Goal: Find specific page/section: Find specific page/section

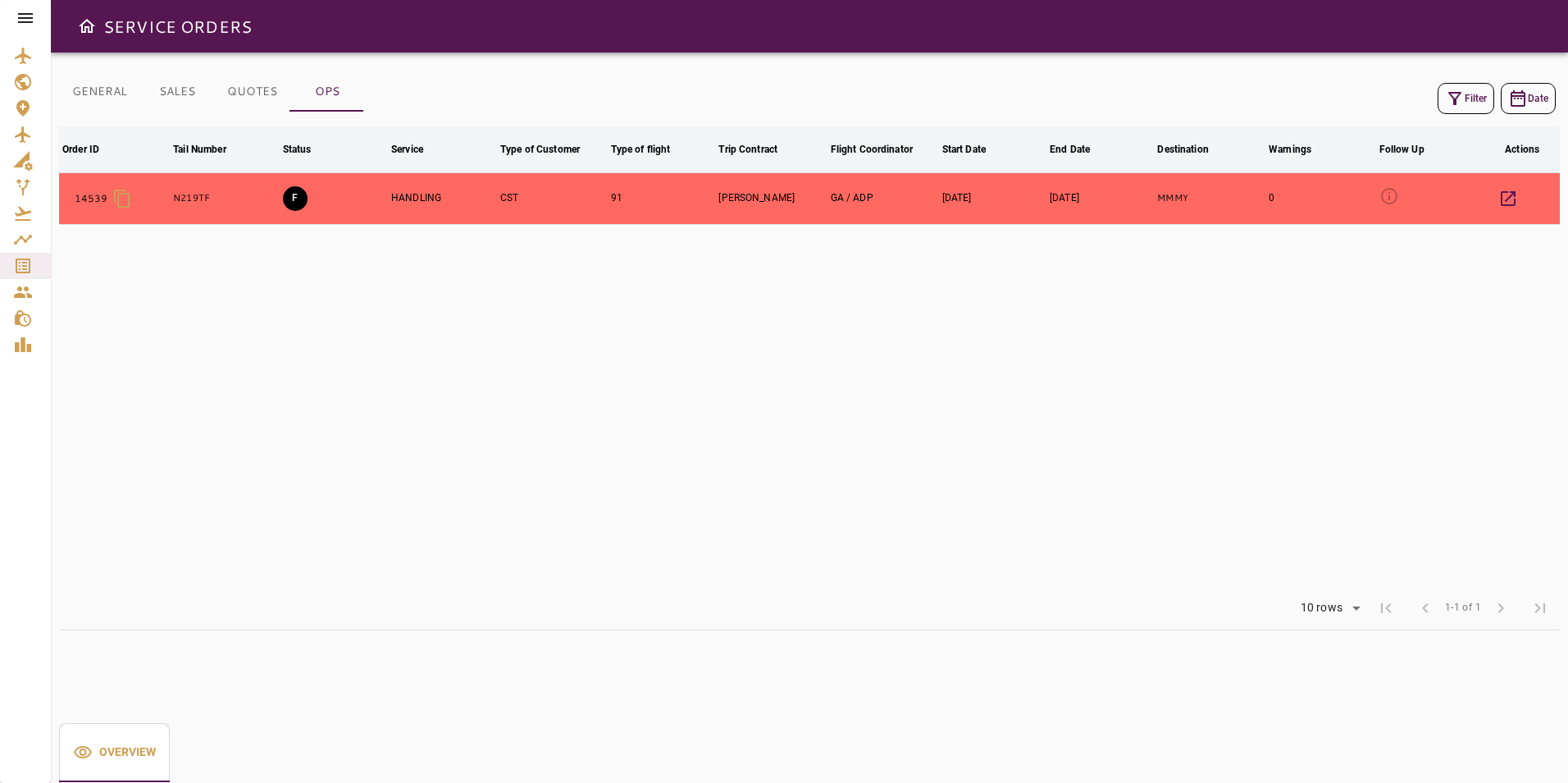
click at [33, 18] on icon at bounding box center [26, 17] width 15 height 10
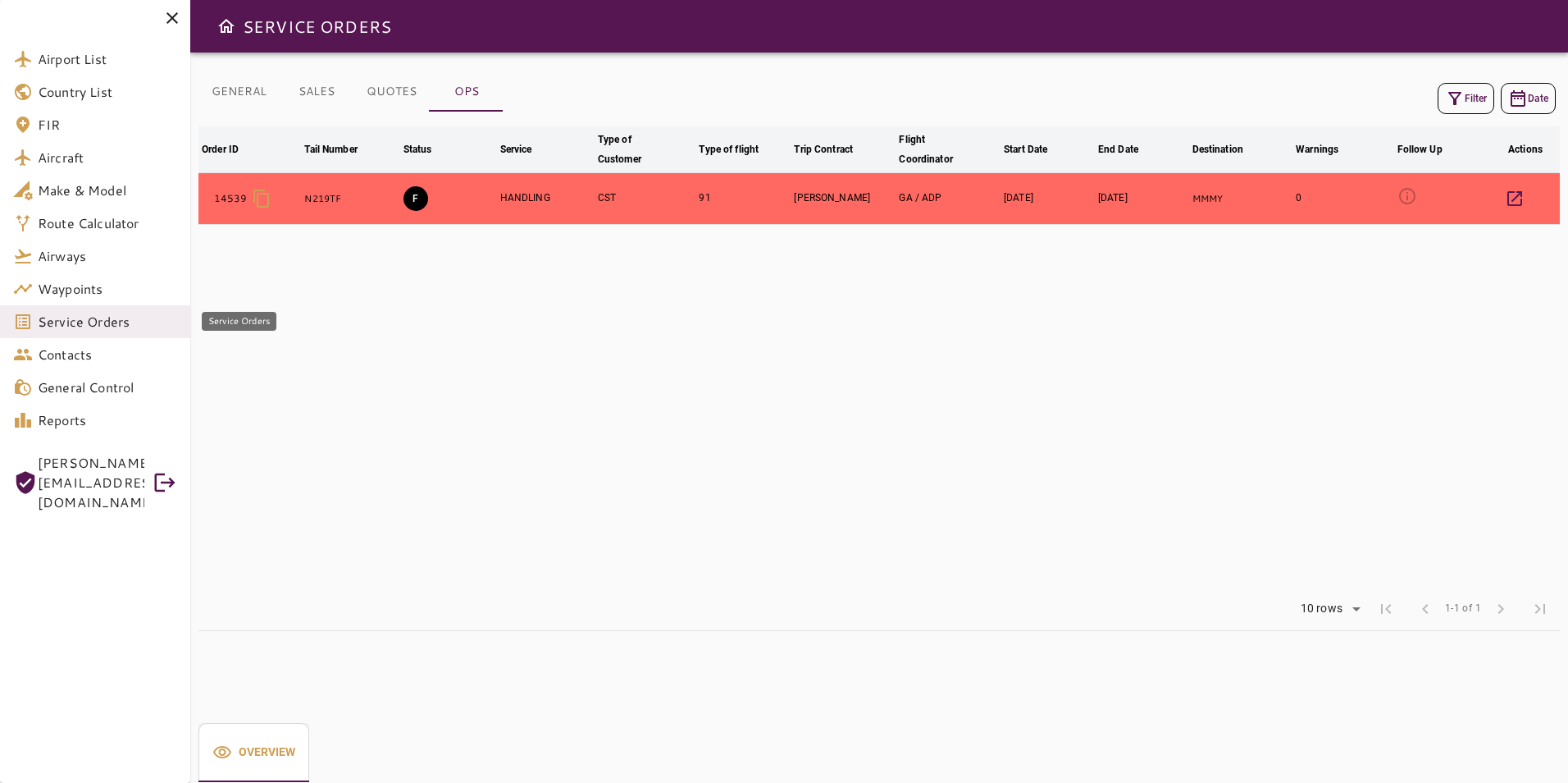
click at [152, 323] on span "Service Orders" at bounding box center [107, 322] width 139 height 20
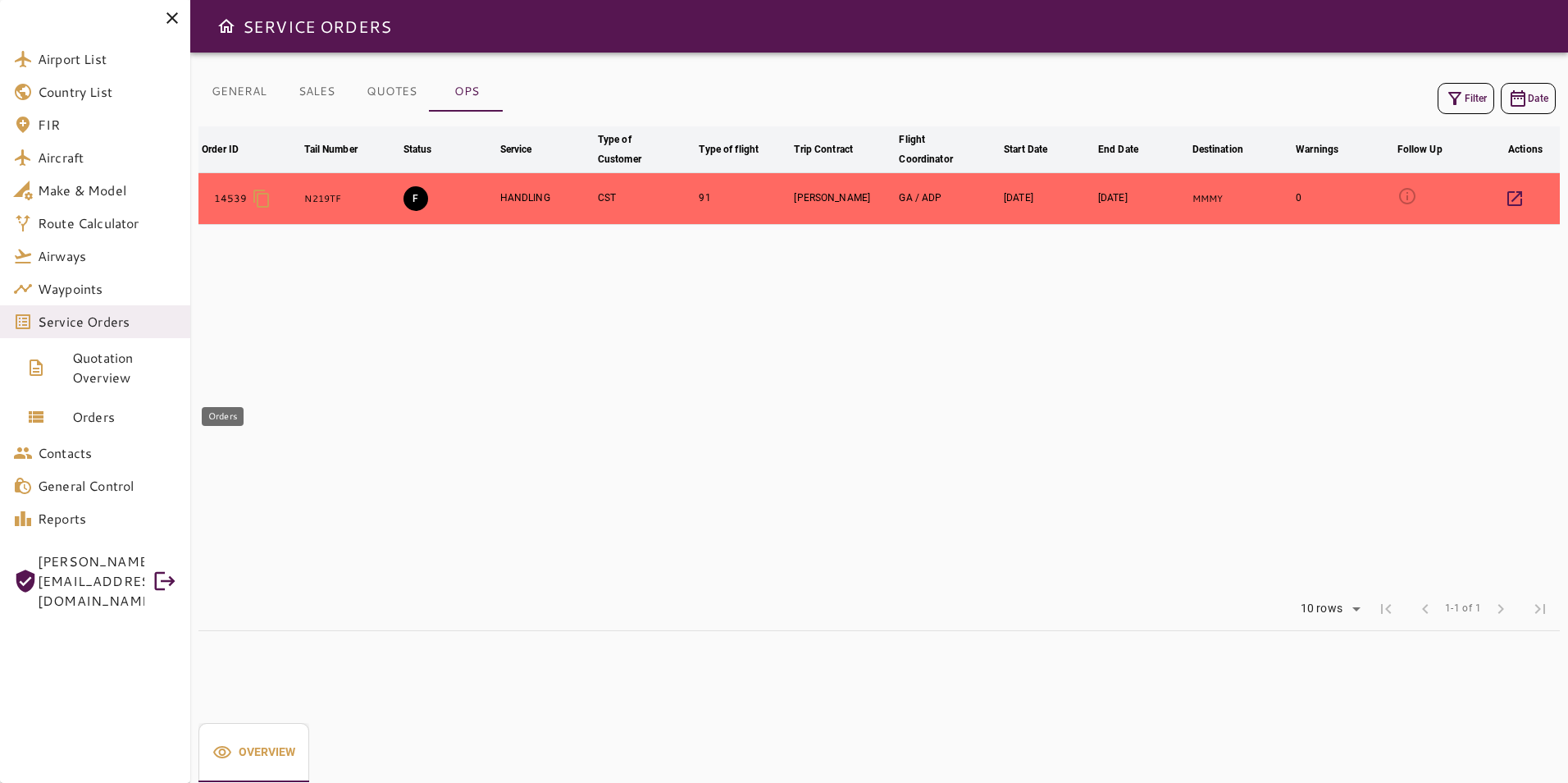
click at [115, 403] on link "Orders" at bounding box center [95, 416] width 190 height 39
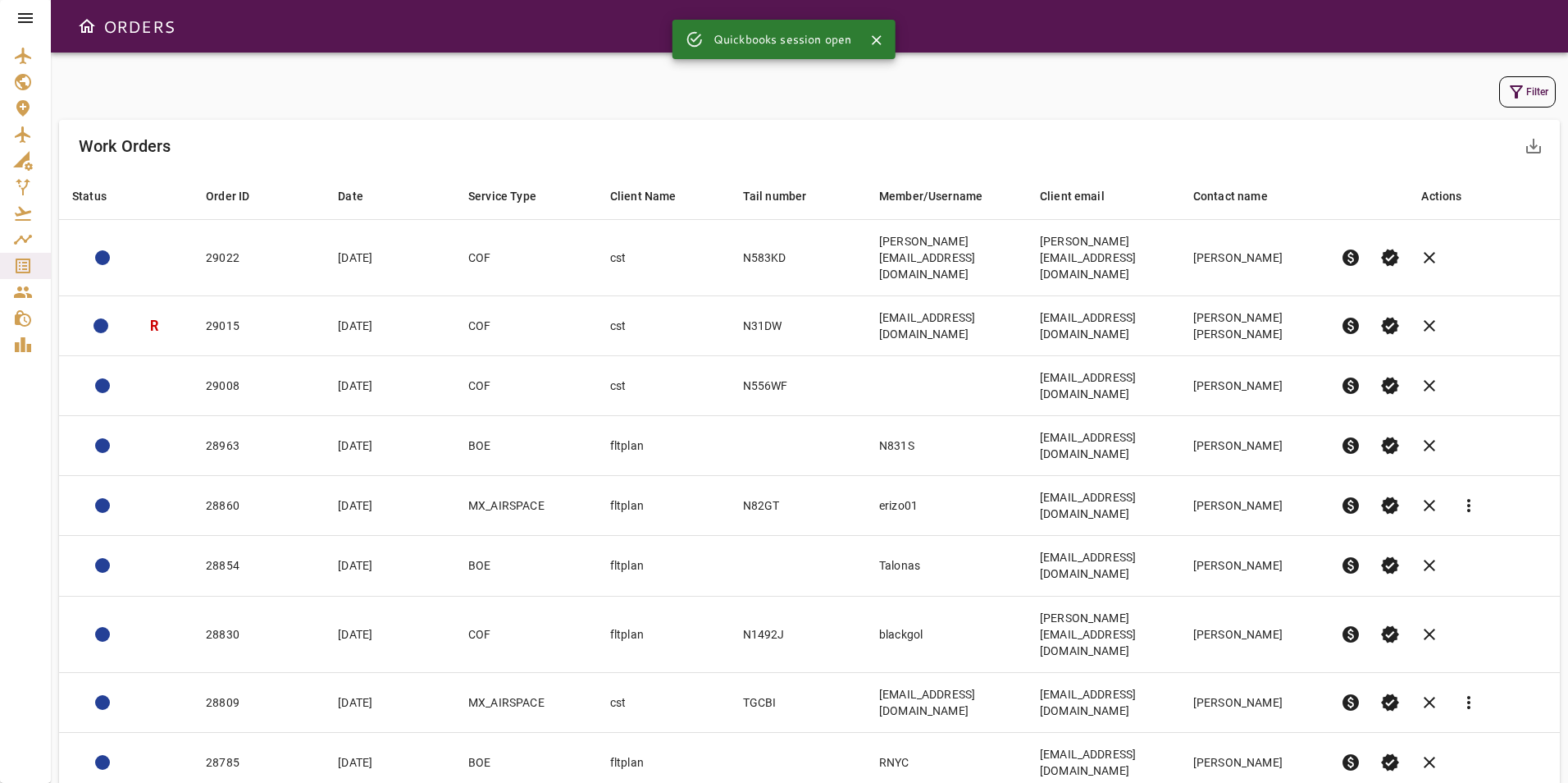
click at [1537, 92] on button "Filter" at bounding box center [1528, 91] width 57 height 31
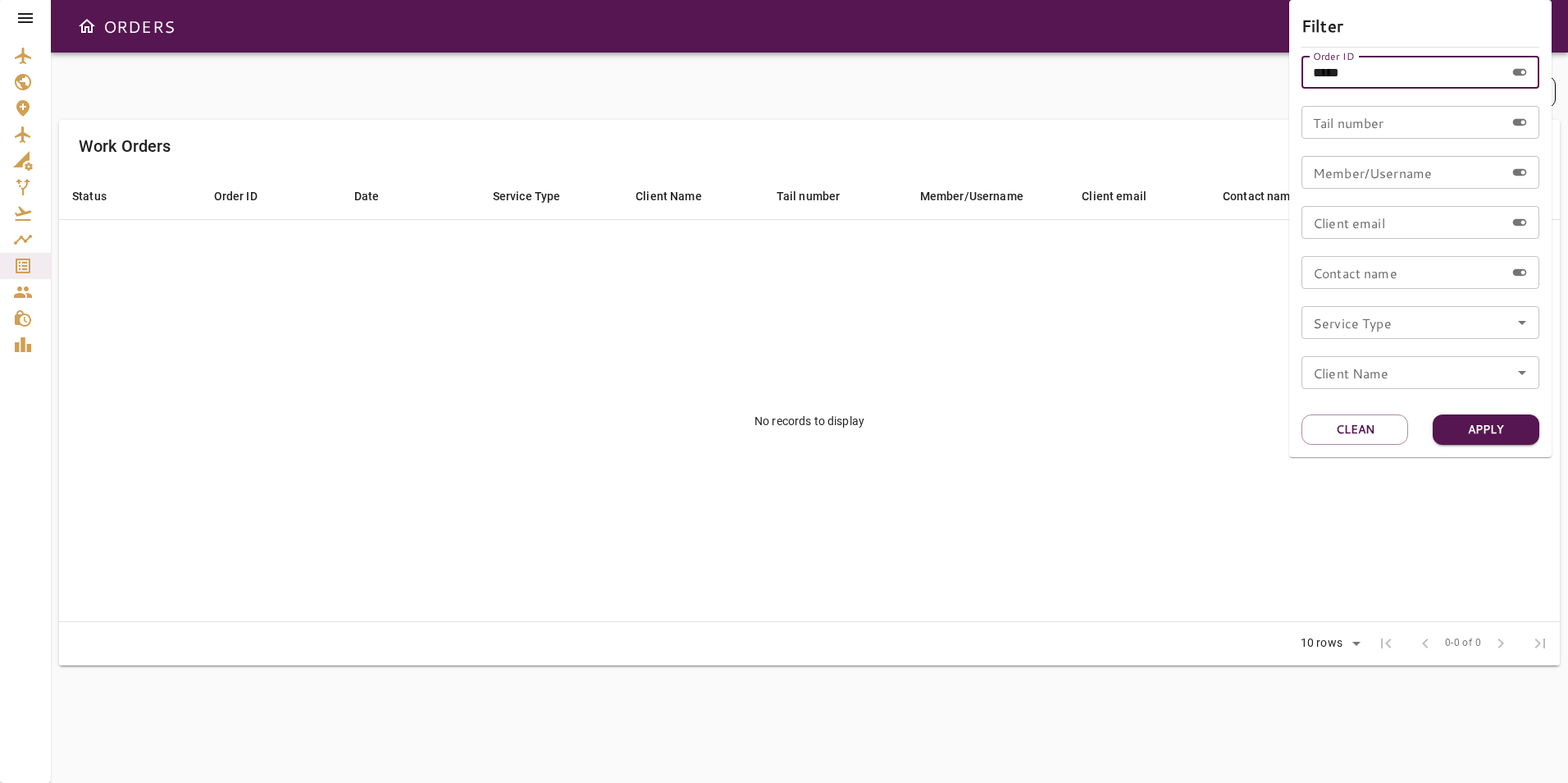
drag, startPoint x: 1381, startPoint y: 79, endPoint x: 1270, endPoint y: 79, distance: 111.0
click at [1270, 79] on div "Filter Order ID ***** Order ID Tail number Tail number Member/Username Member/U…" at bounding box center [784, 392] width 1568 height 783
type input "*****"
click at [1460, 436] on button "Apply" at bounding box center [1486, 429] width 107 height 30
click at [27, 268] on div at bounding box center [784, 392] width 1568 height 783
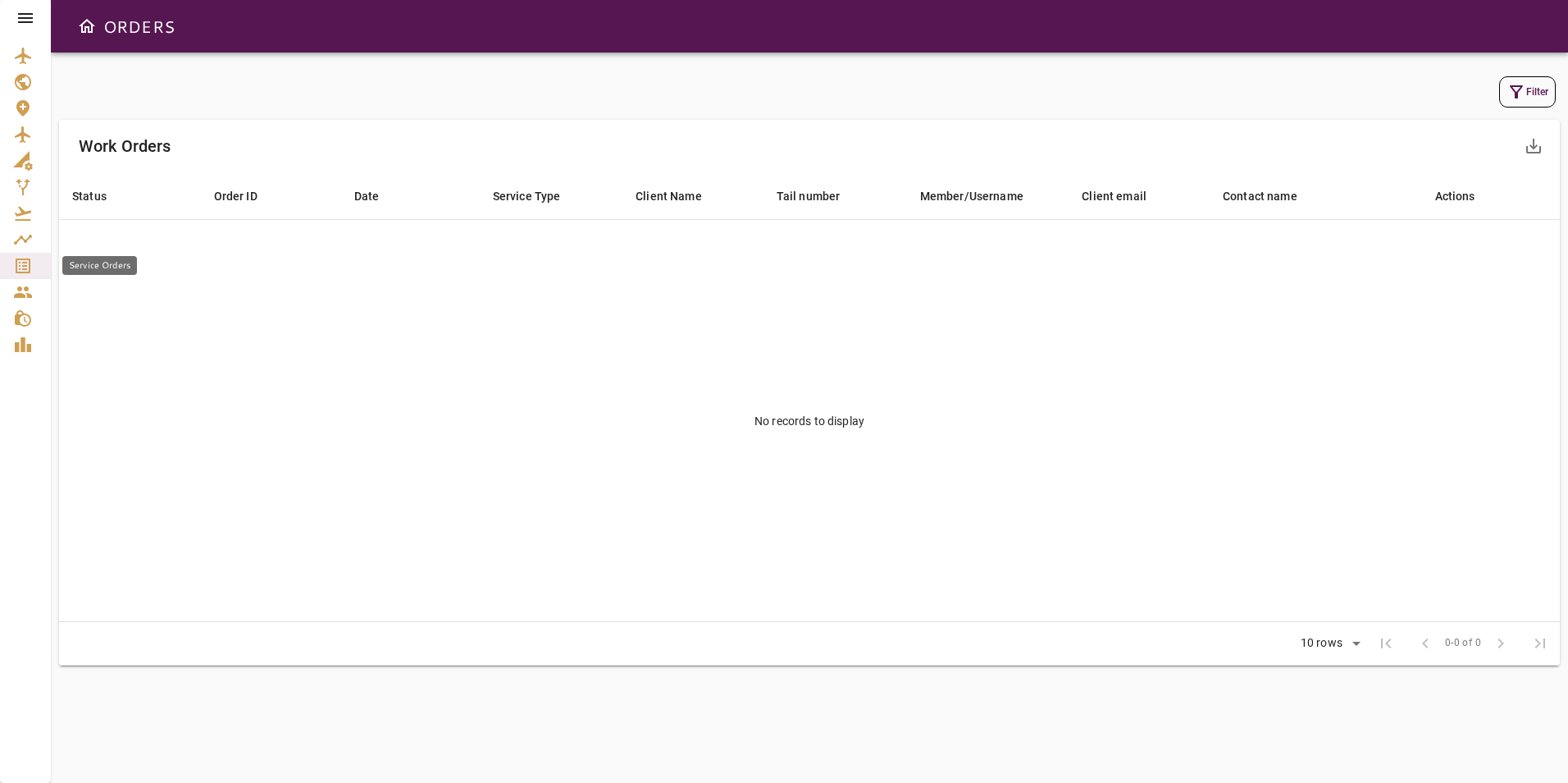
click at [22, 268] on icon "Service Orders" at bounding box center [23, 266] width 15 height 15
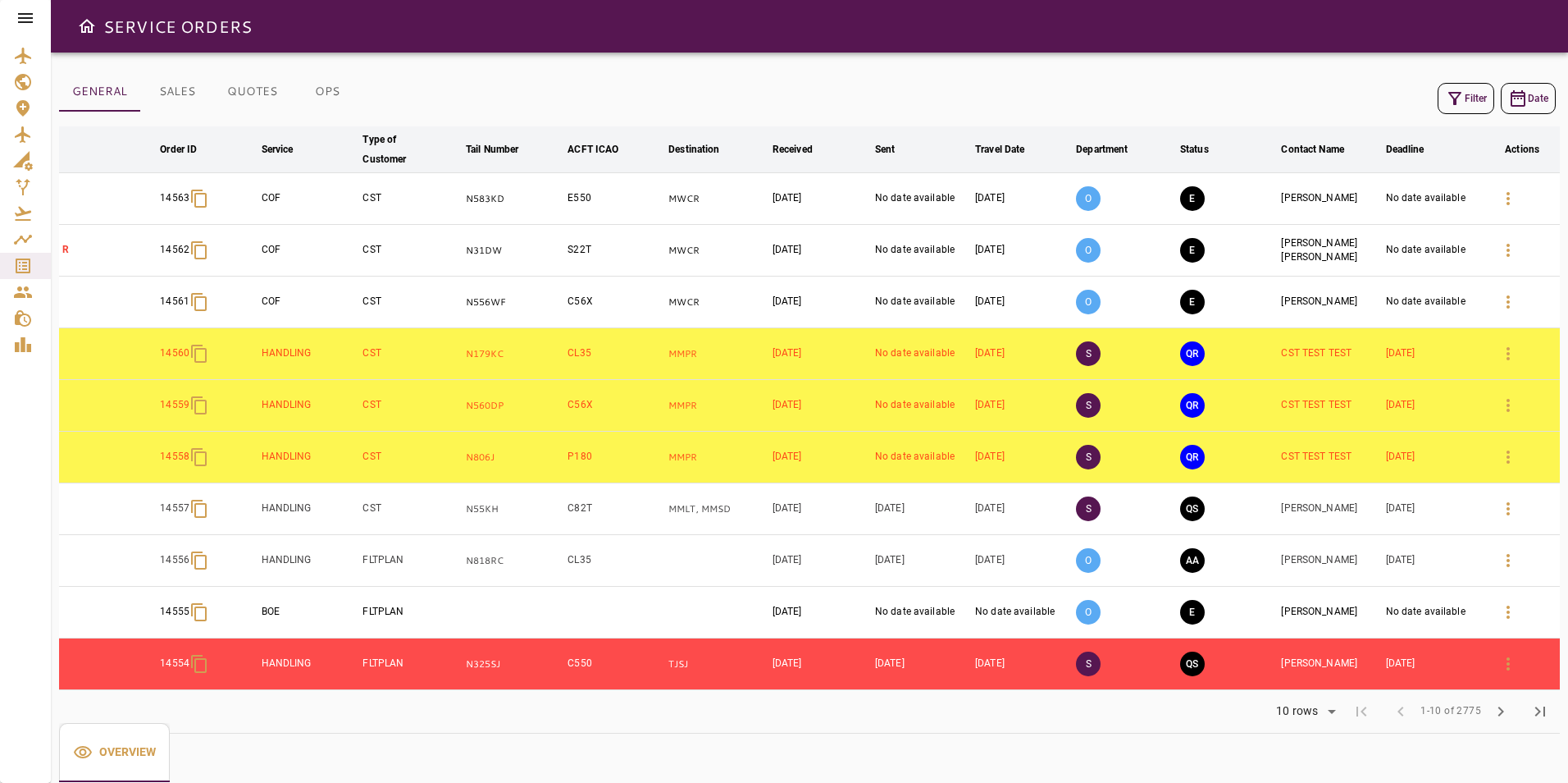
click at [34, 27] on icon at bounding box center [26, 18] width 20 height 20
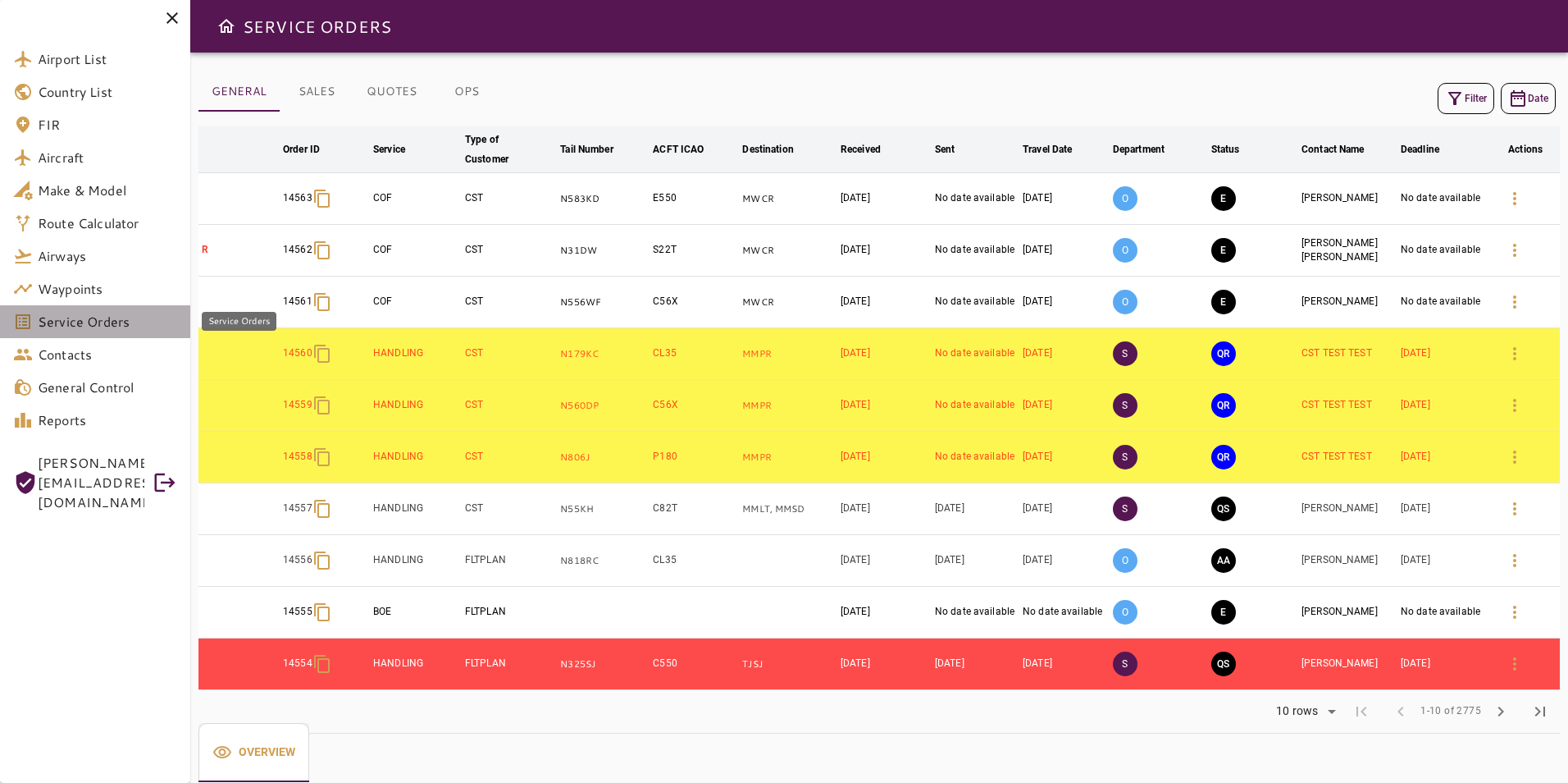
click at [71, 327] on span "Service Orders" at bounding box center [107, 322] width 139 height 20
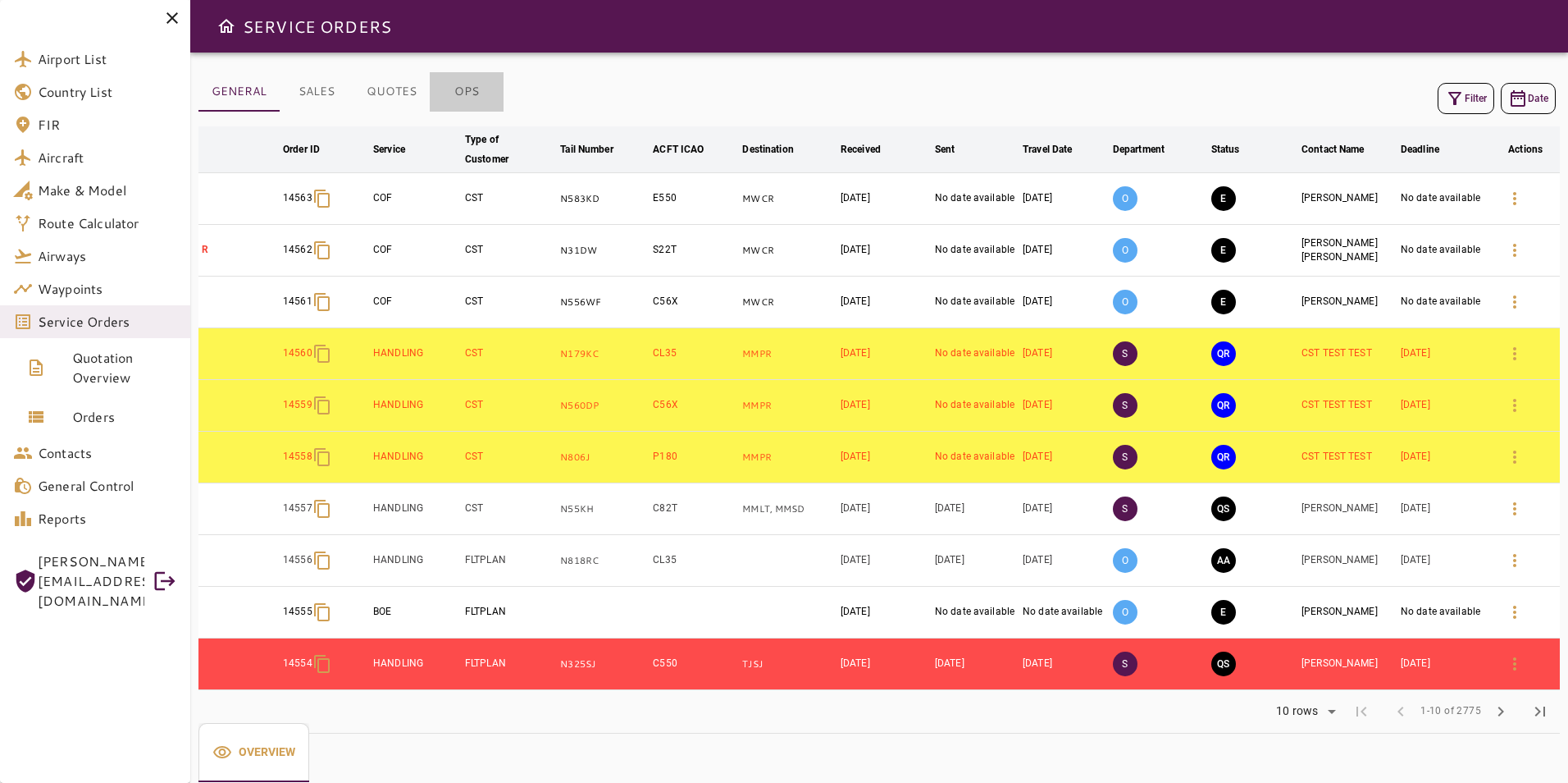
click at [457, 91] on button "OPS" at bounding box center [466, 91] width 74 height 39
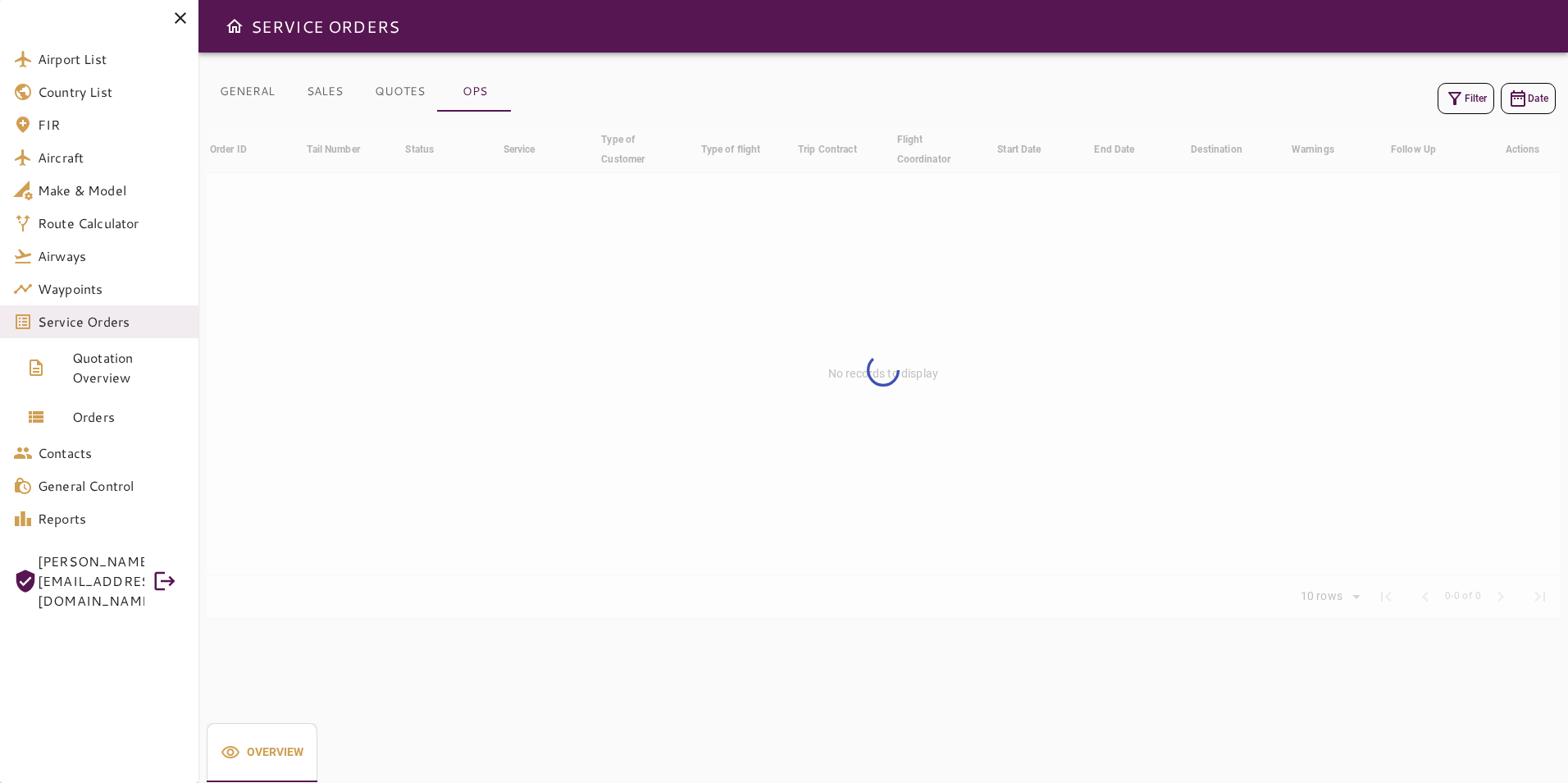
click at [1469, 89] on button "Filter" at bounding box center [1466, 99] width 57 height 31
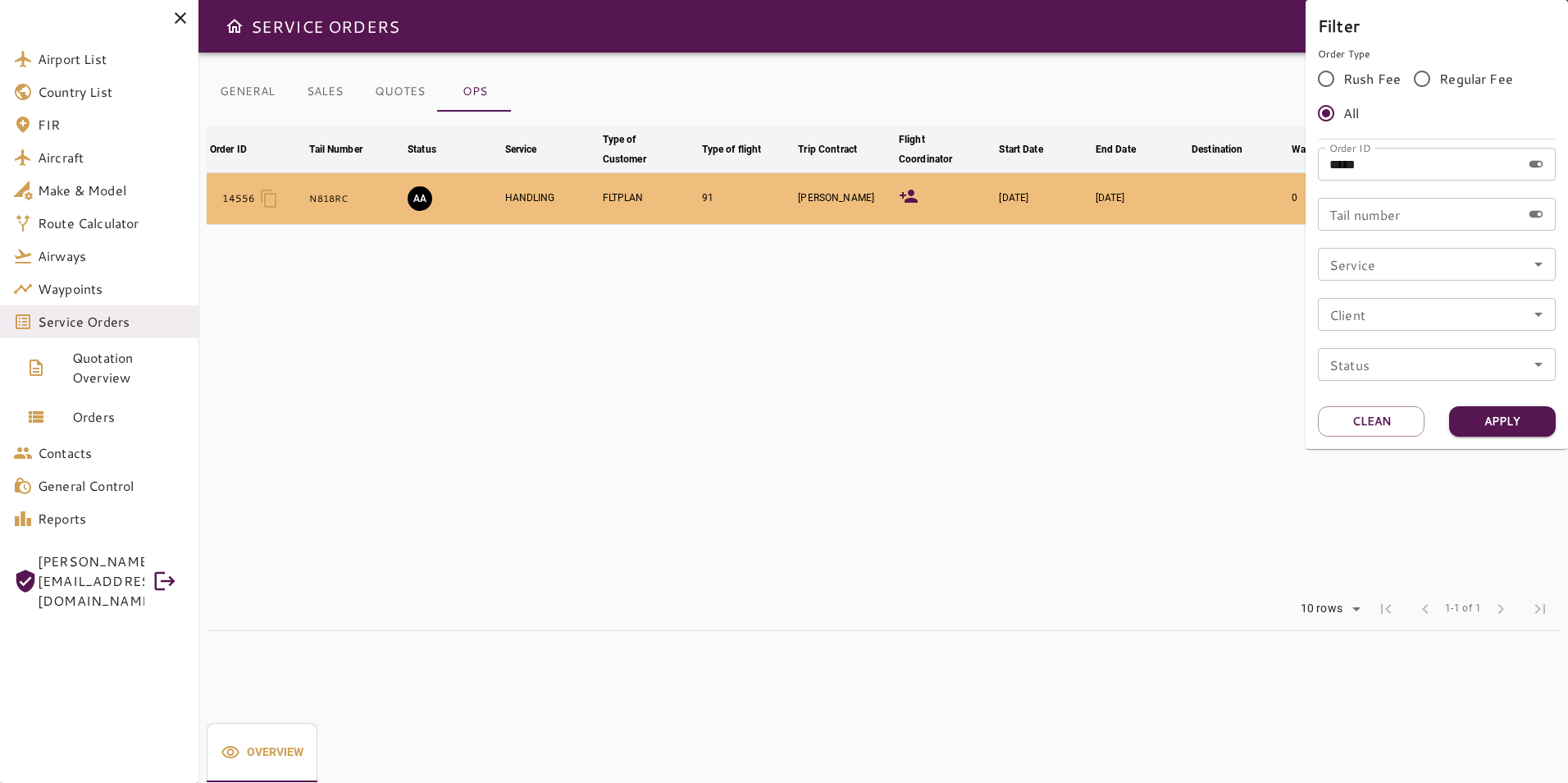
click at [1040, 380] on div at bounding box center [784, 392] width 1568 height 783
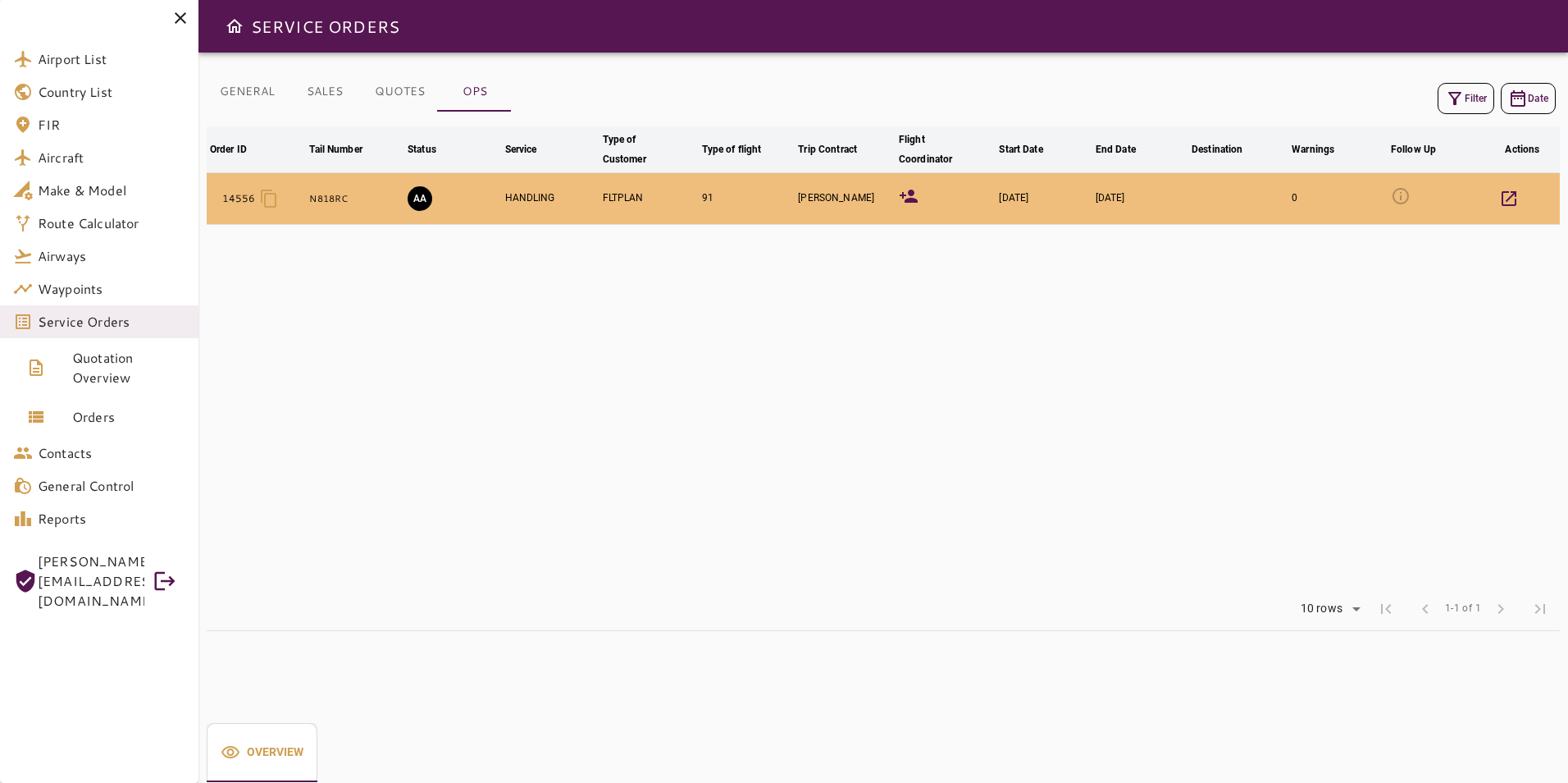
click at [912, 200] on icon at bounding box center [909, 196] width 18 height 13
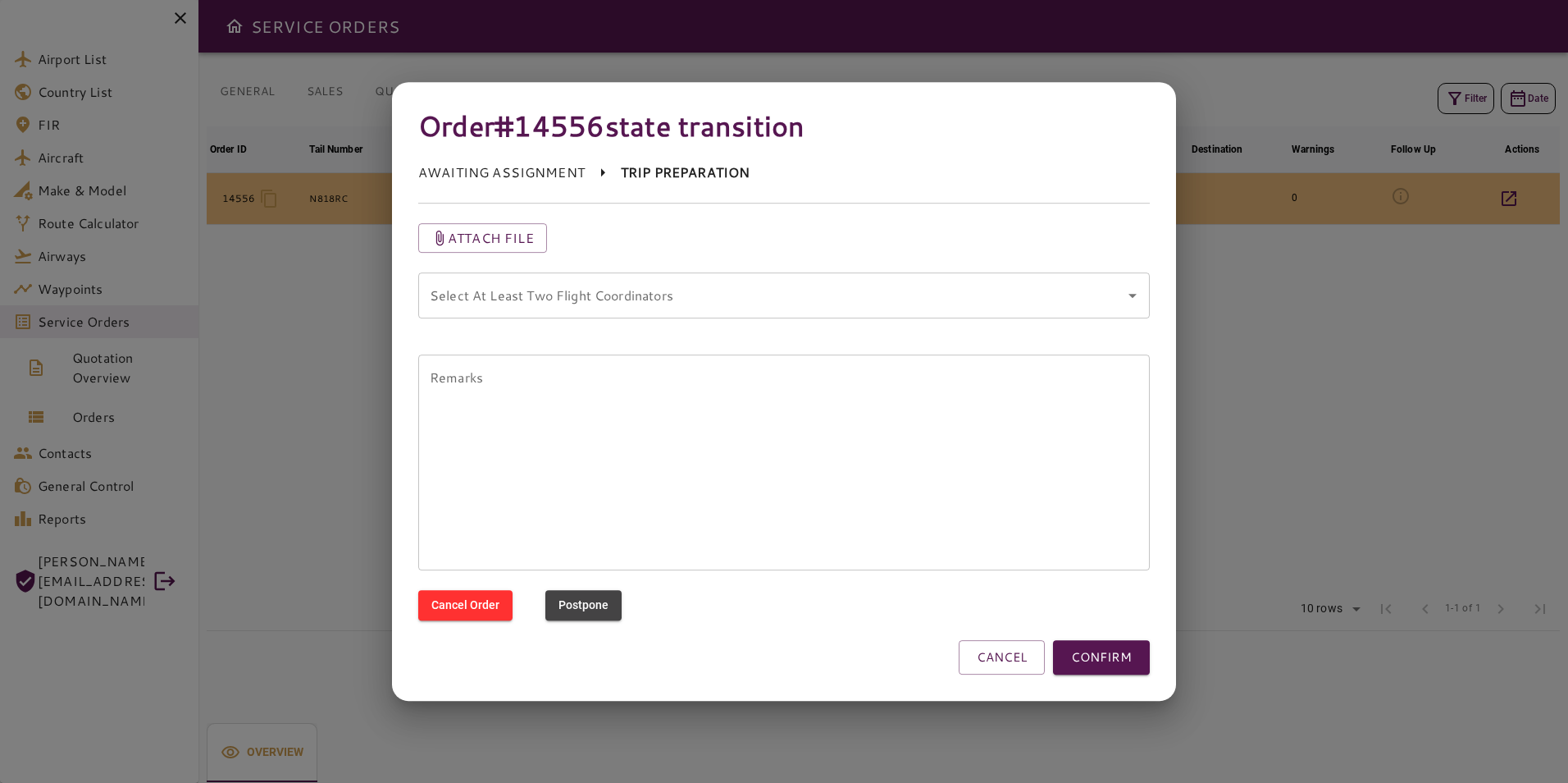
click at [663, 294] on coordinators "Select At Least Two Flight Coordinators" at bounding box center [772, 295] width 692 height 31
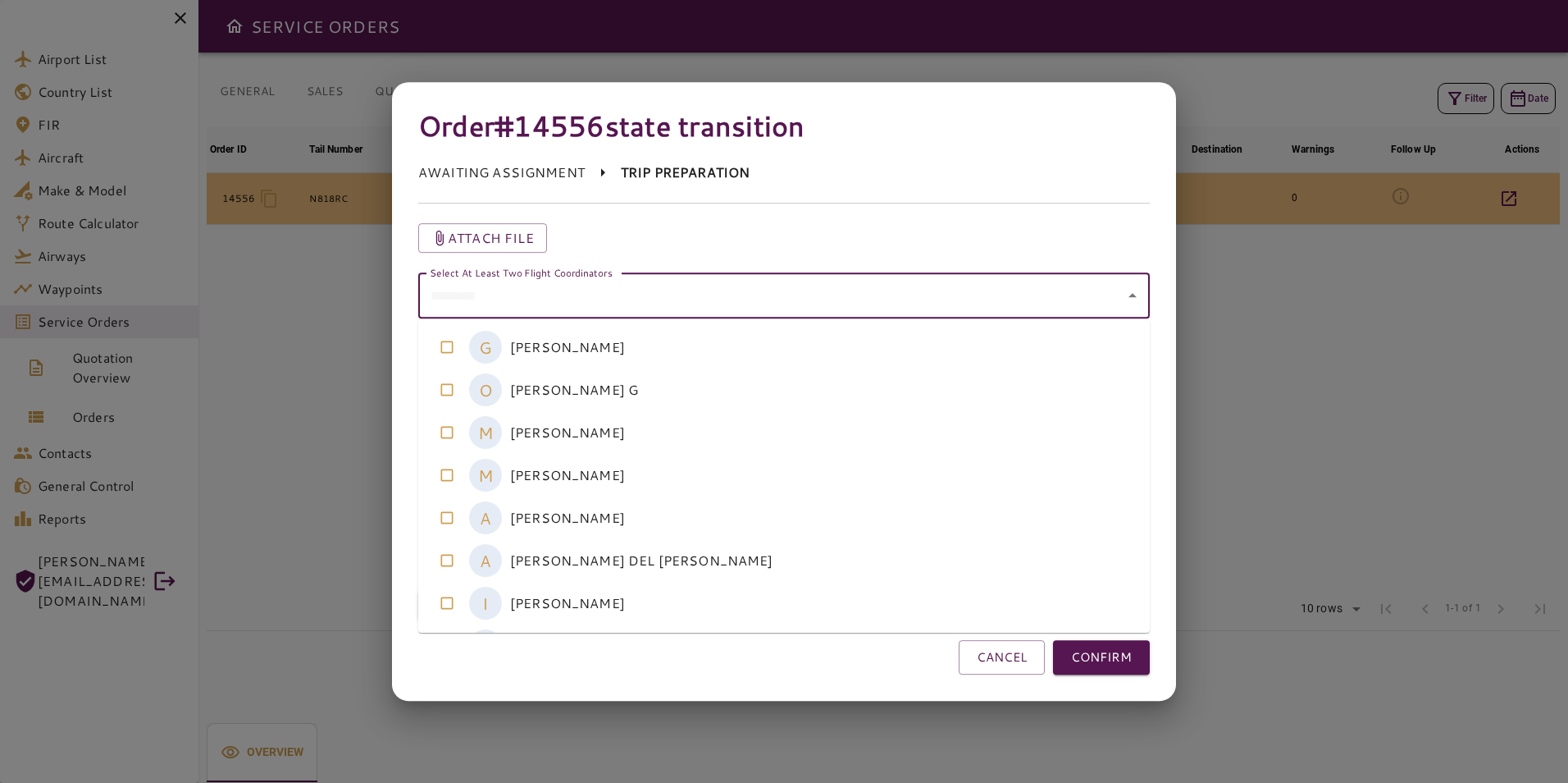
click at [650, 442] on coordinators-option-2 "M [PERSON_NAME]" at bounding box center [784, 432] width 731 height 43
click at [649, 477] on coordinators-option-3 "M [PERSON_NAME]" at bounding box center [784, 475] width 731 height 43
click at [1102, 652] on button "CONFIRM" at bounding box center [1102, 658] width 97 height 35
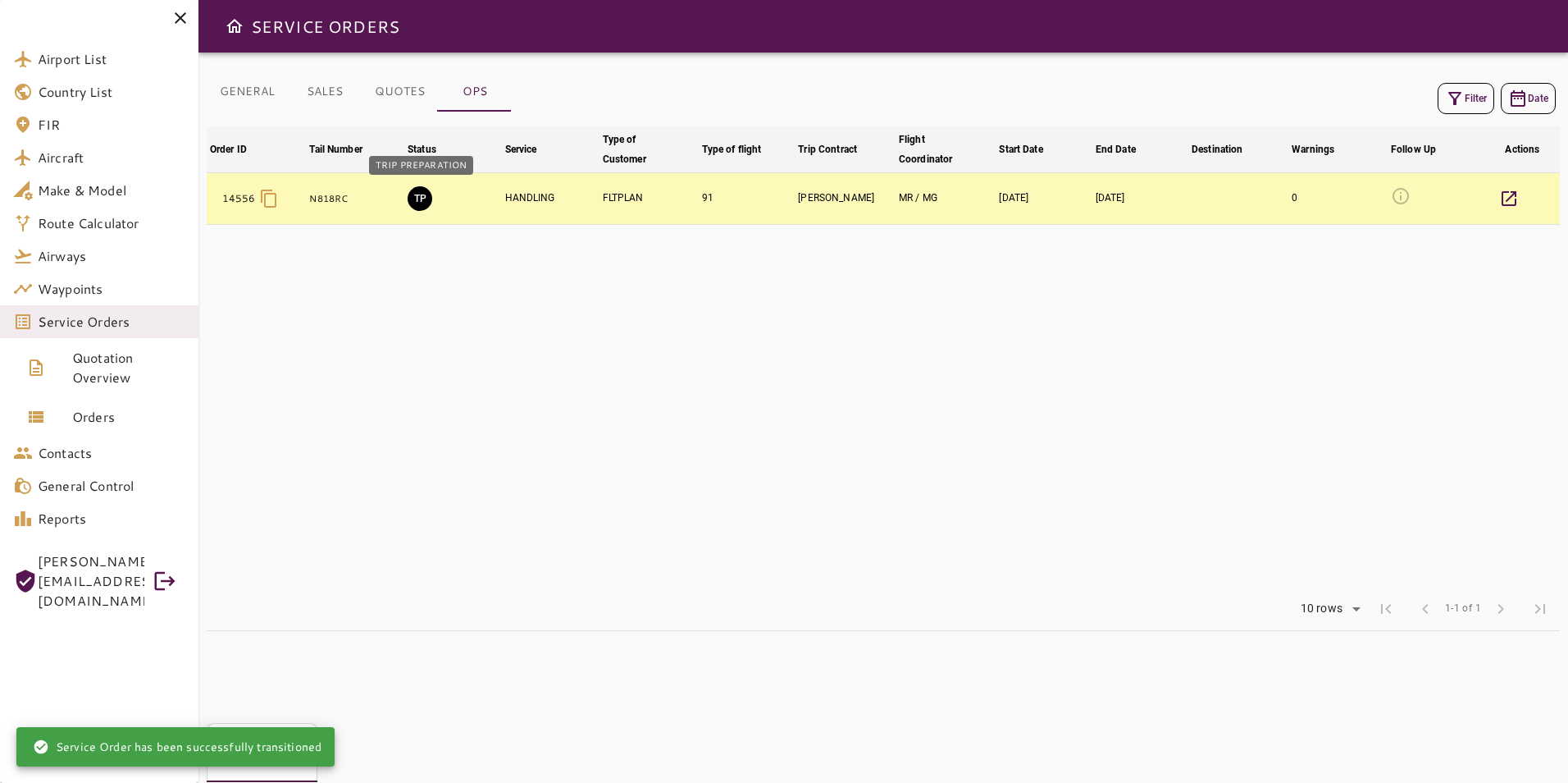
click at [419, 200] on button "TP" at bounding box center [420, 198] width 25 height 25
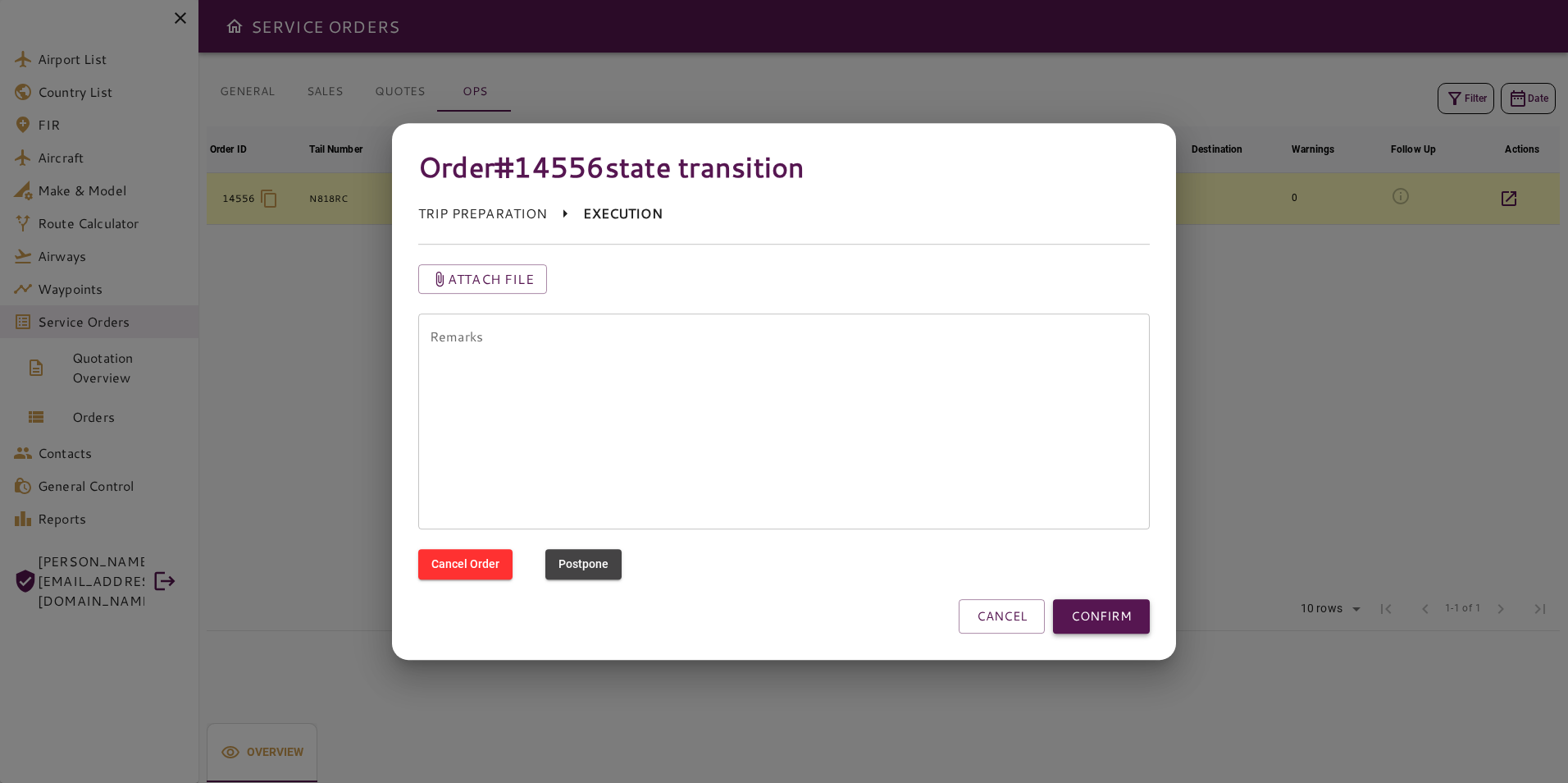
click at [1116, 622] on button "CONFIRM" at bounding box center [1102, 617] width 97 height 35
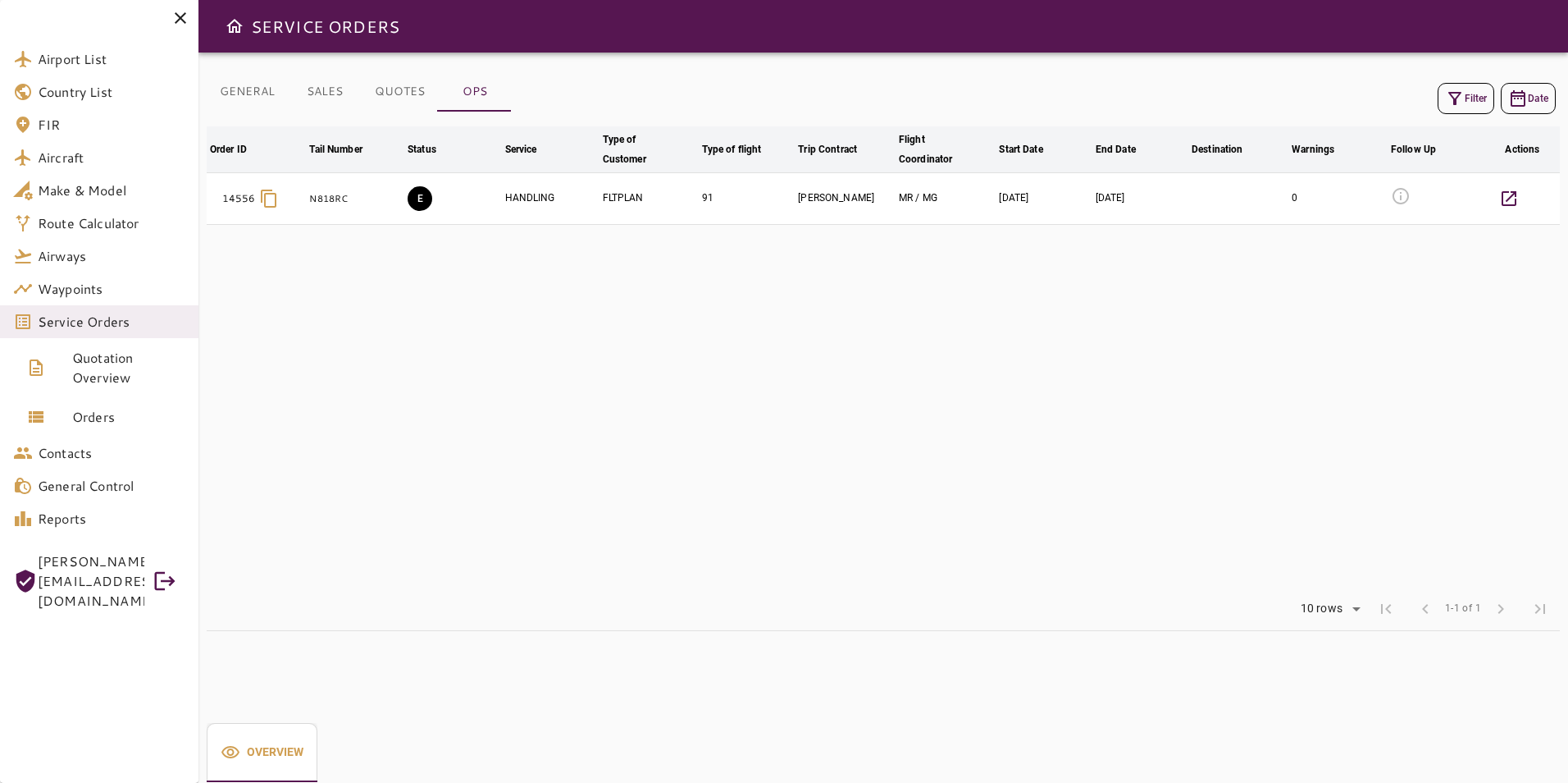
click at [1243, 189] on td at bounding box center [1238, 198] width 100 height 52
click at [1511, 202] on icon "button" at bounding box center [1509, 198] width 20 height 20
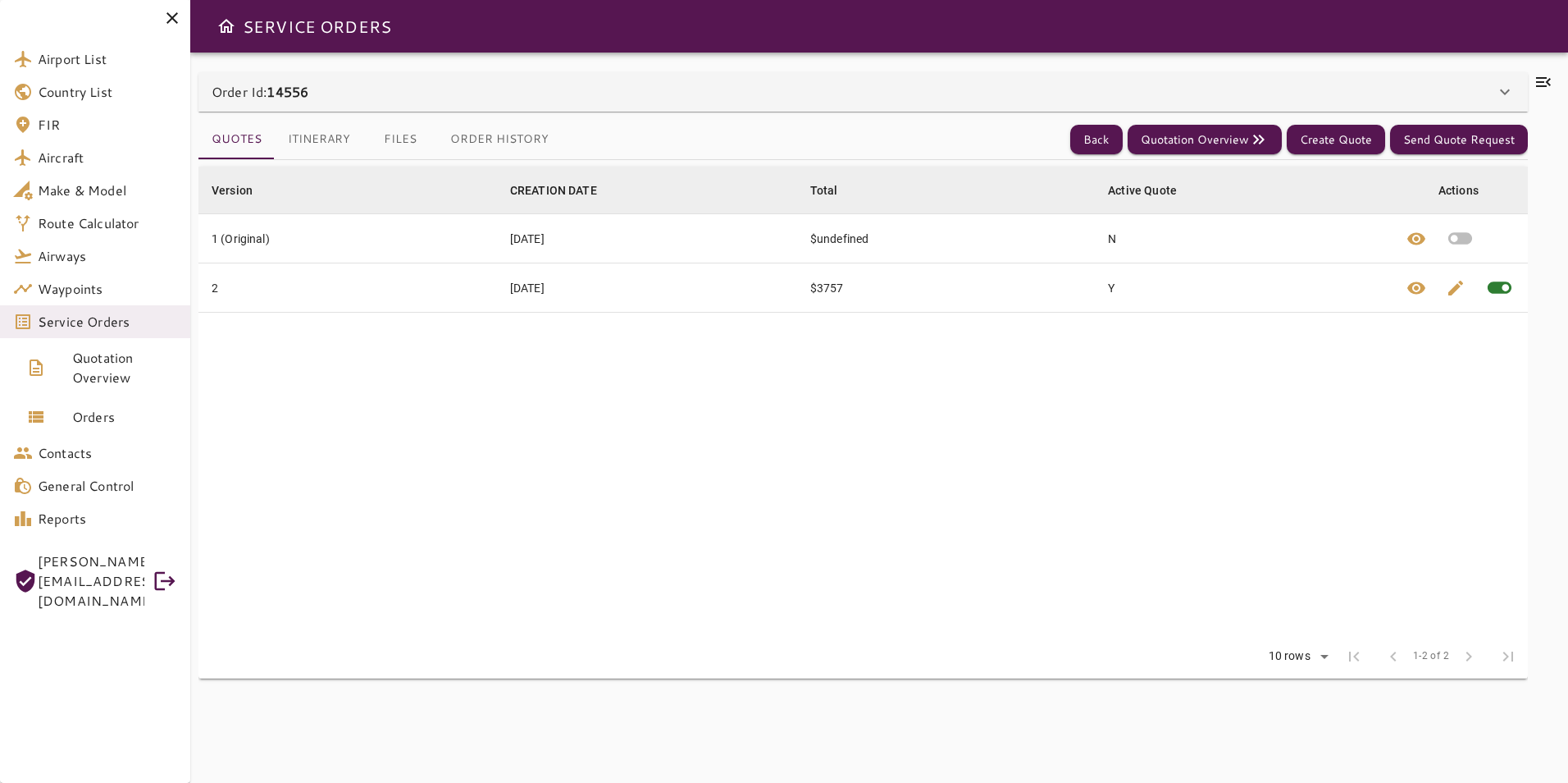
click at [396, 132] on button "Files" at bounding box center [400, 139] width 74 height 39
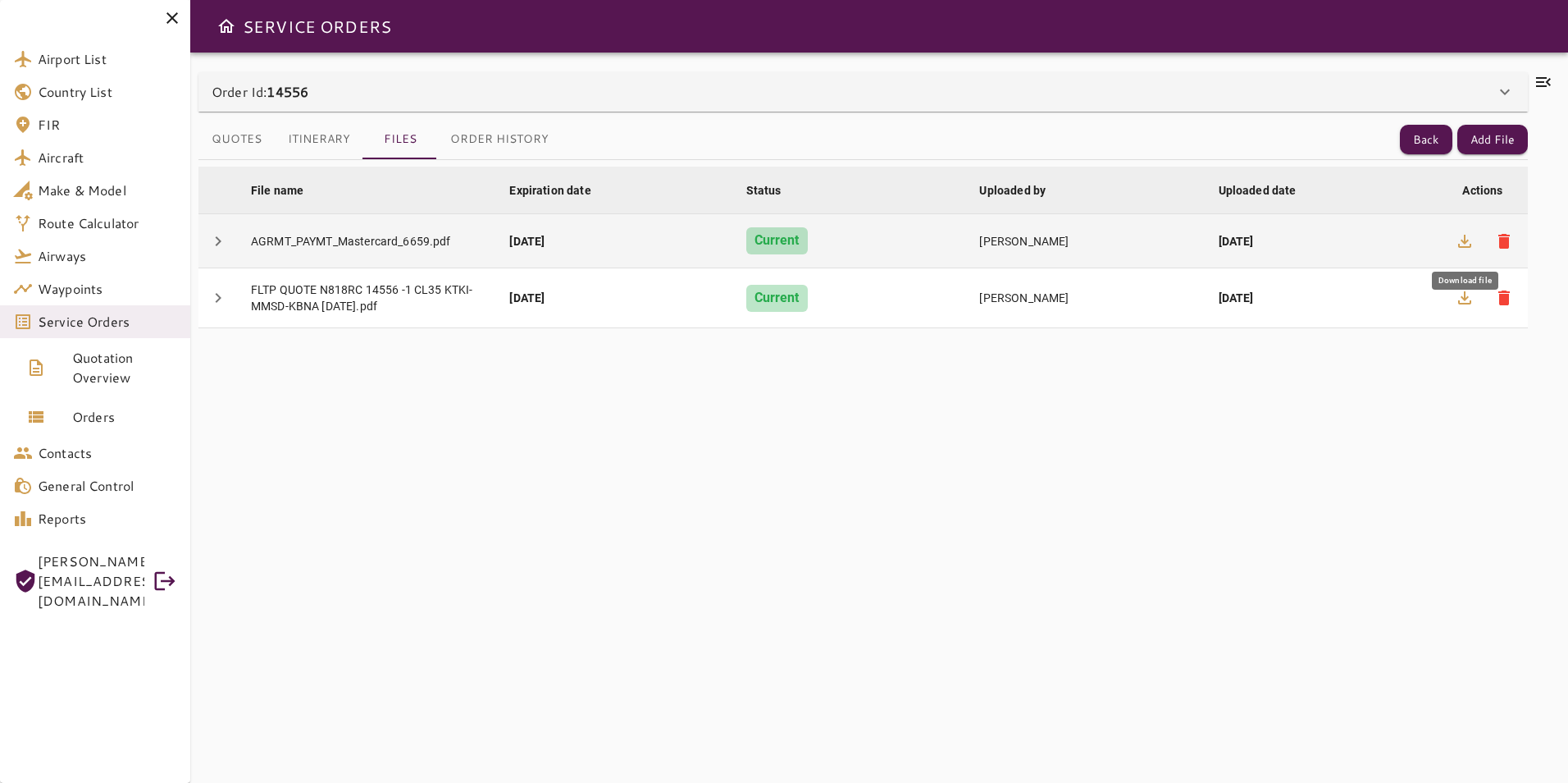
click at [1456, 245] on icon "button" at bounding box center [1465, 241] width 20 height 20
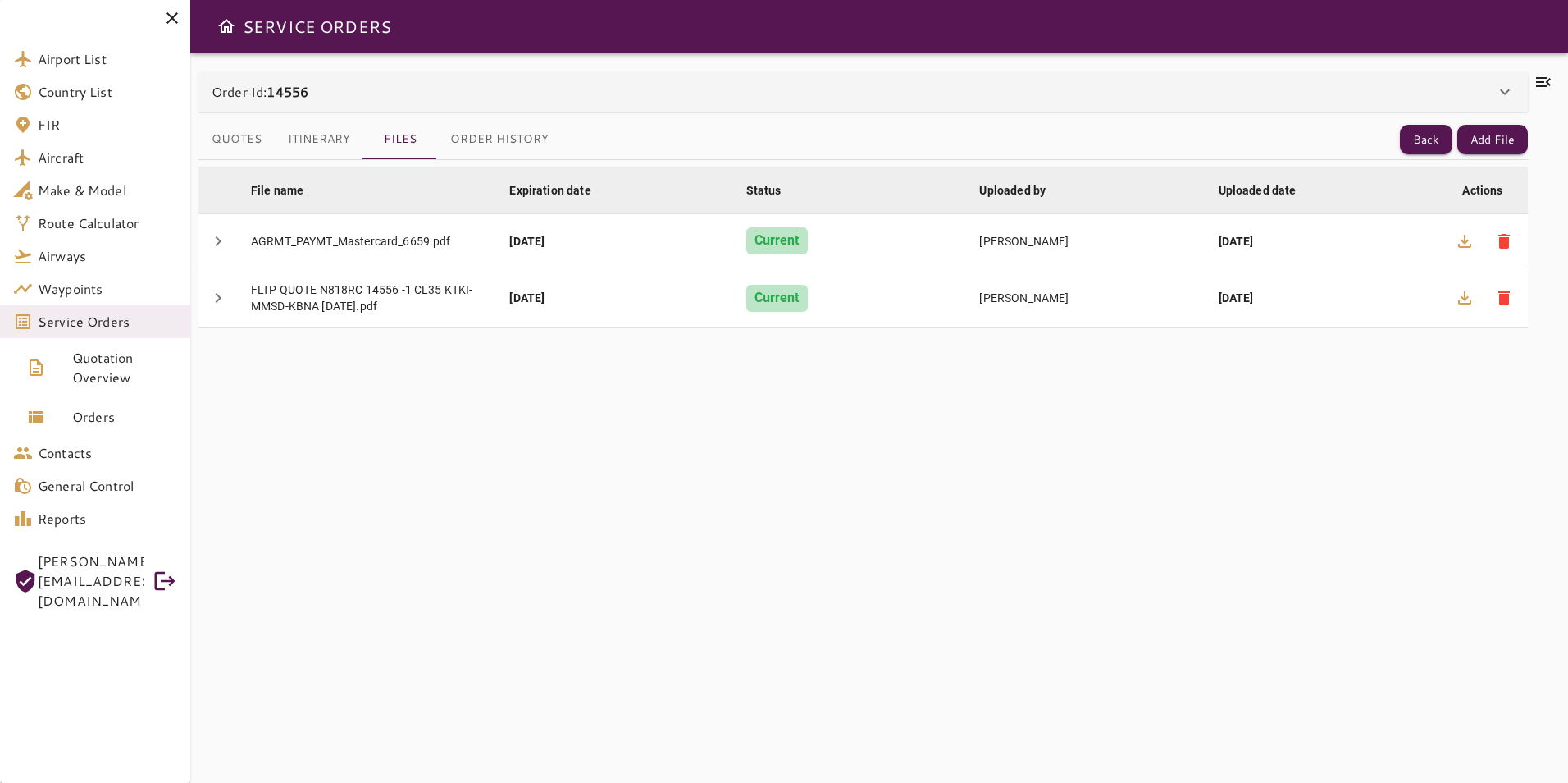
click at [1539, 86] on icon at bounding box center [1543, 81] width 15 height 10
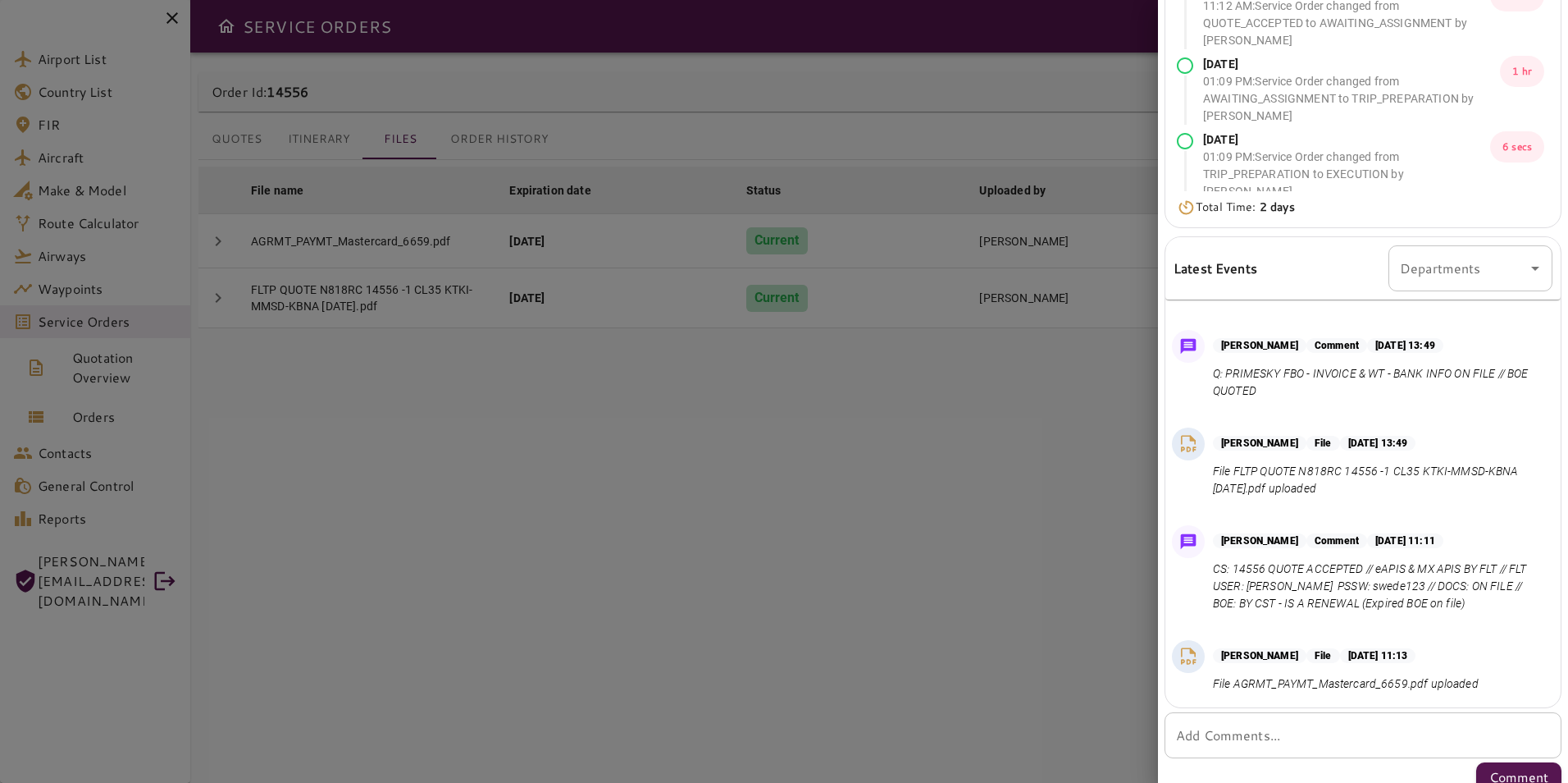
scroll to position [268, 0]
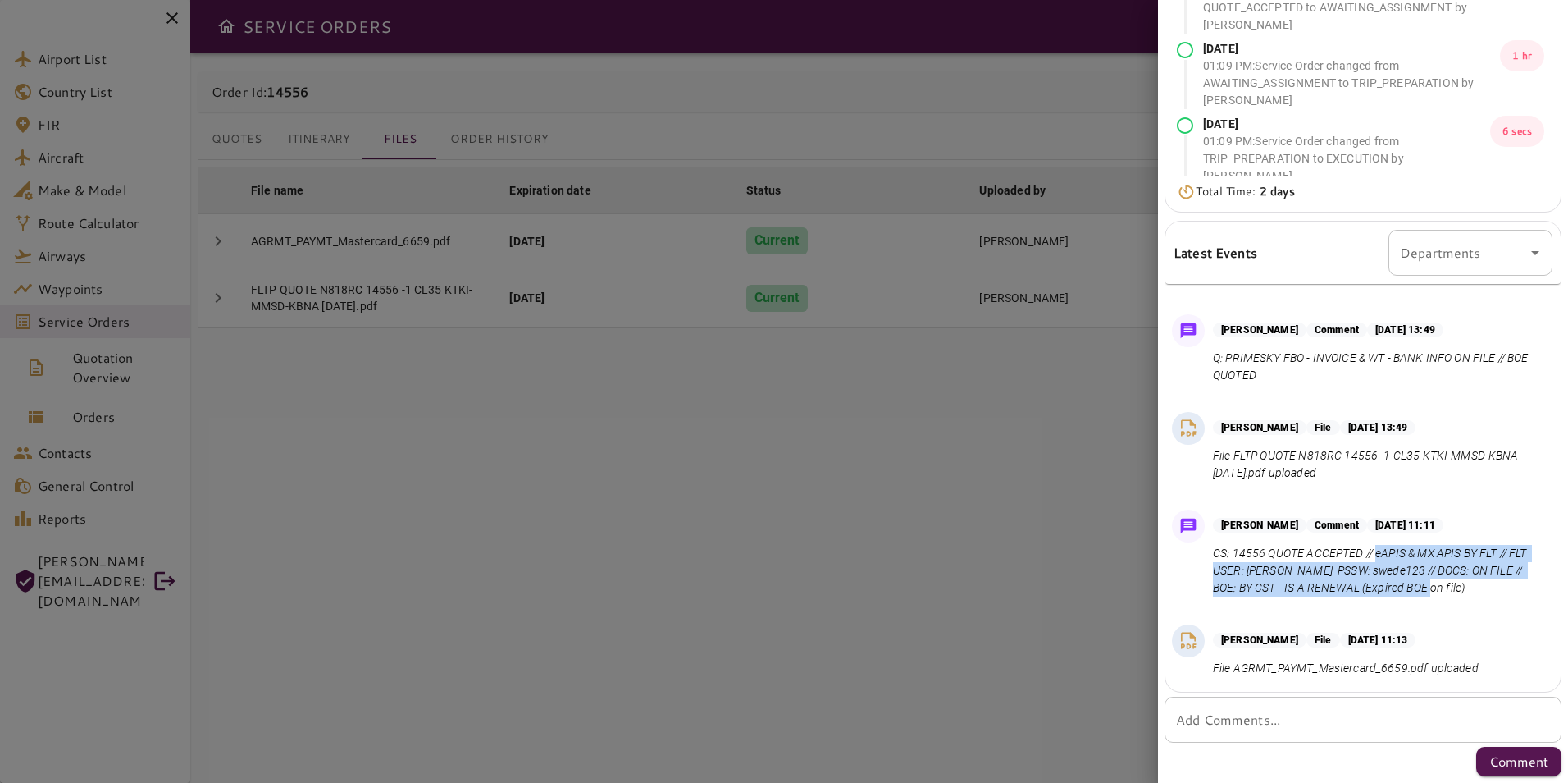
drag, startPoint x: 1377, startPoint y: 552, endPoint x: 1448, endPoint y: 586, distance: 78.7
click at [1448, 586] on p "CS: 14556 QUOTE ACCEPTED // eAPIS & MX APIS BY FLT // FLT USER: [PERSON_NAME] P…" at bounding box center [1380, 571] width 333 height 52
copy p "eAPIS & MX APIS BY FLT // FLT USER: [PERSON_NAME] PSSW: swede123 // DOCS: ON FI…"
click at [1317, 570] on p "CS: 14556 QUOTE ACCEPTED // eAPIS & MX APIS BY FLT // FLT USER: [PERSON_NAME] P…" at bounding box center [1380, 571] width 333 height 52
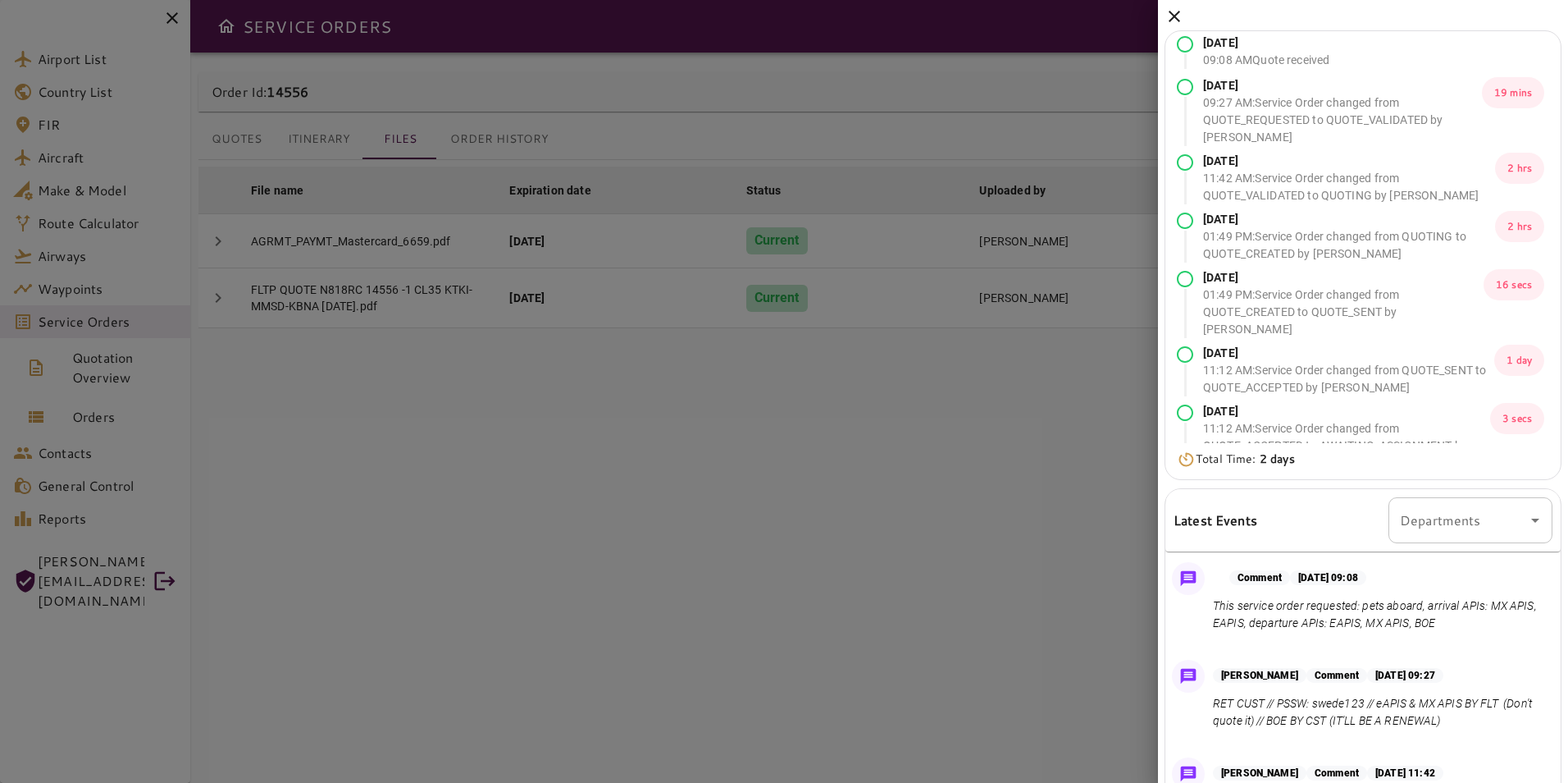
scroll to position [0, 0]
click at [1179, 20] on icon at bounding box center [1174, 16] width 12 height 12
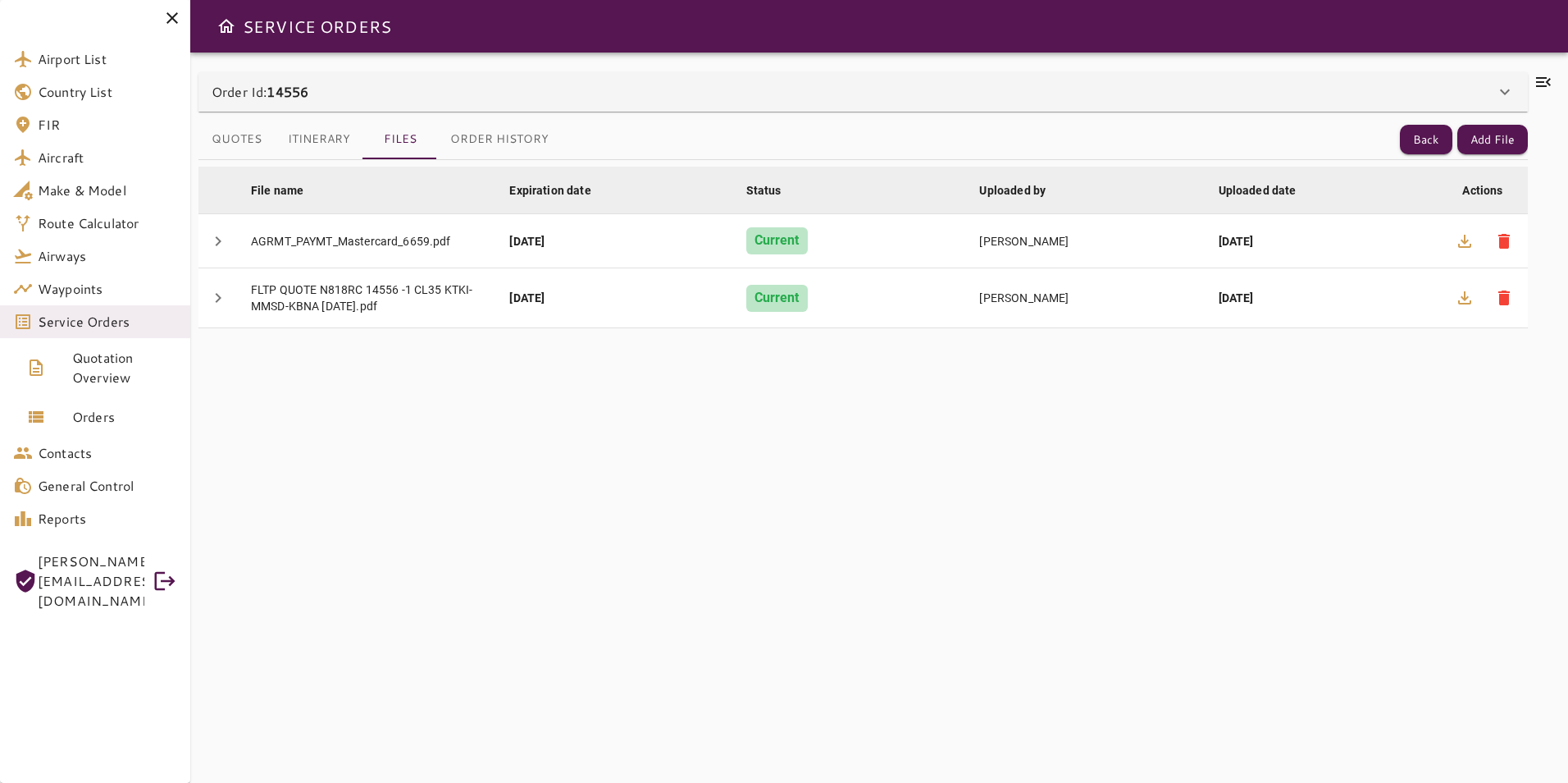
click at [1547, 80] on icon at bounding box center [1543, 82] width 20 height 20
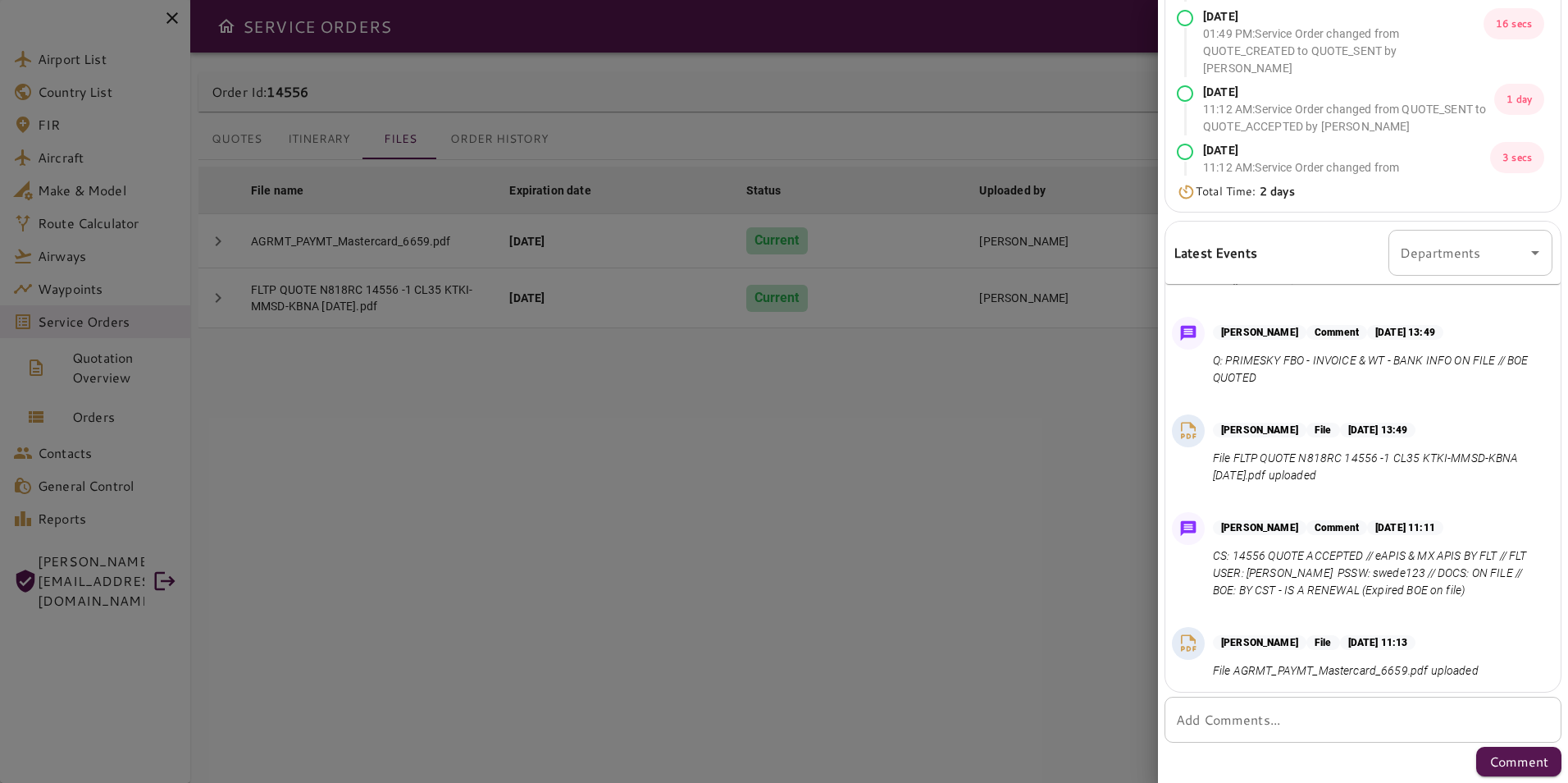
scroll to position [325, 0]
click at [967, 460] on div at bounding box center [784, 392] width 1568 height 783
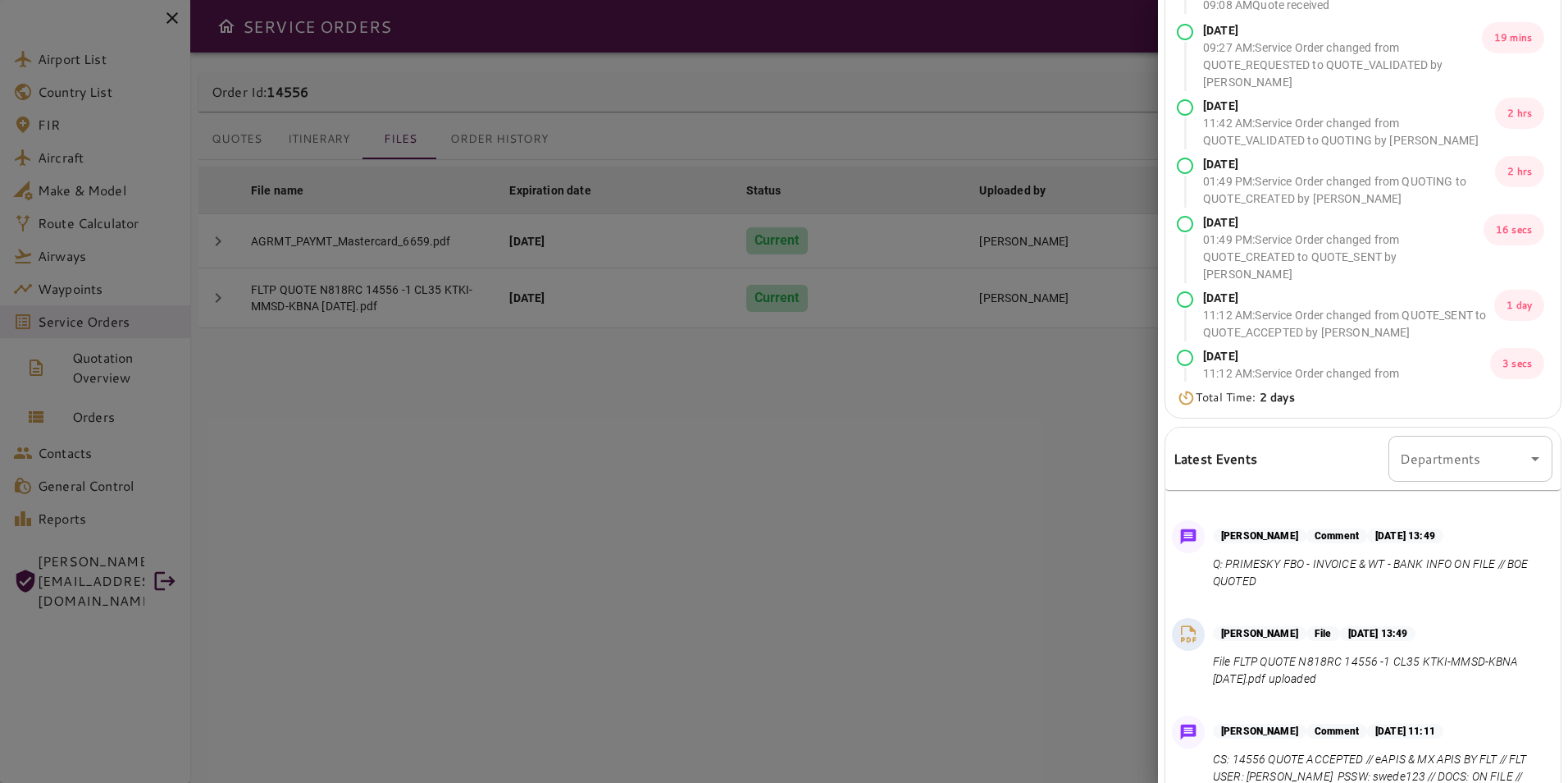
scroll to position [0, 0]
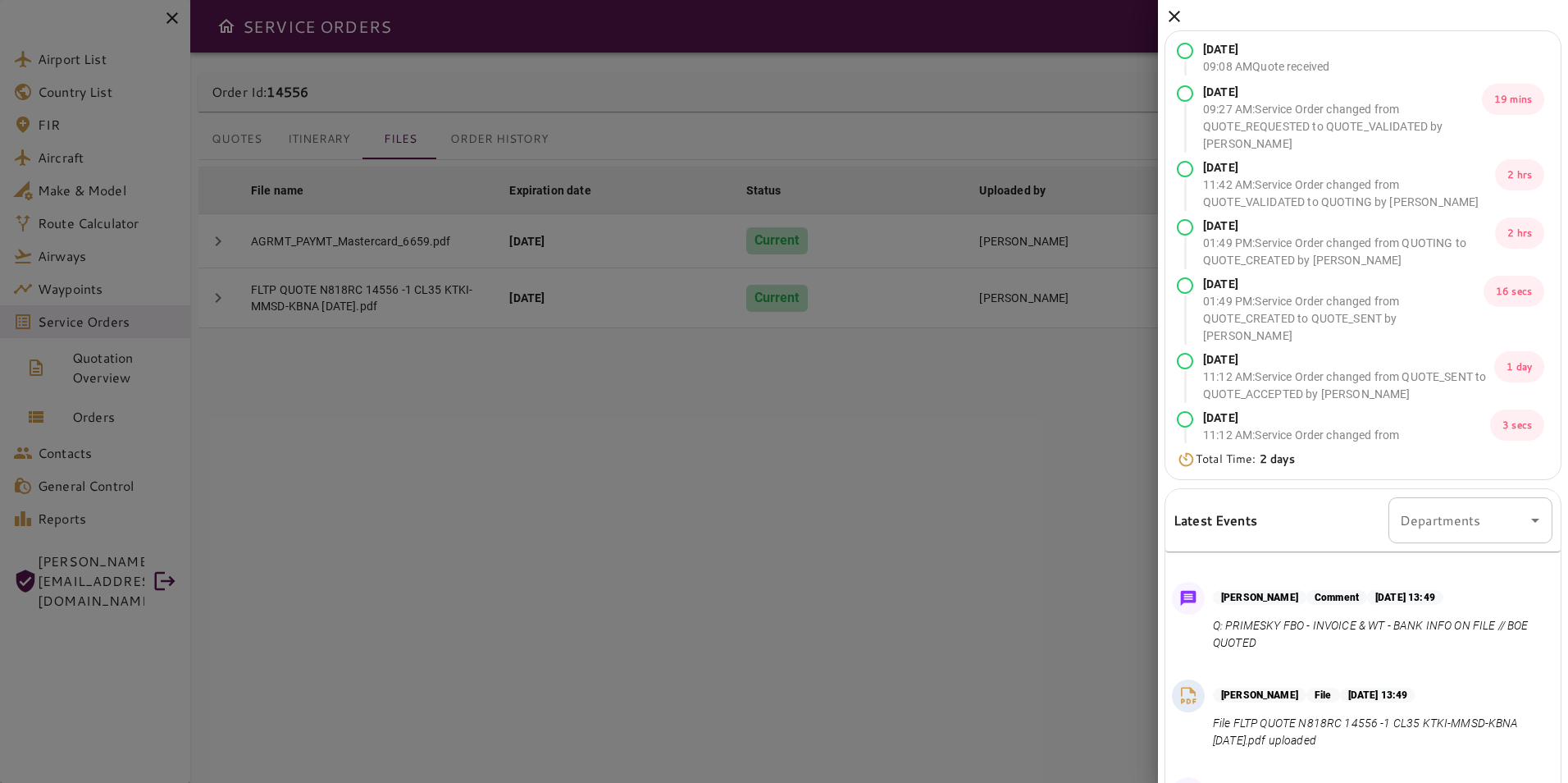
click at [1177, 15] on icon at bounding box center [1174, 16] width 12 height 12
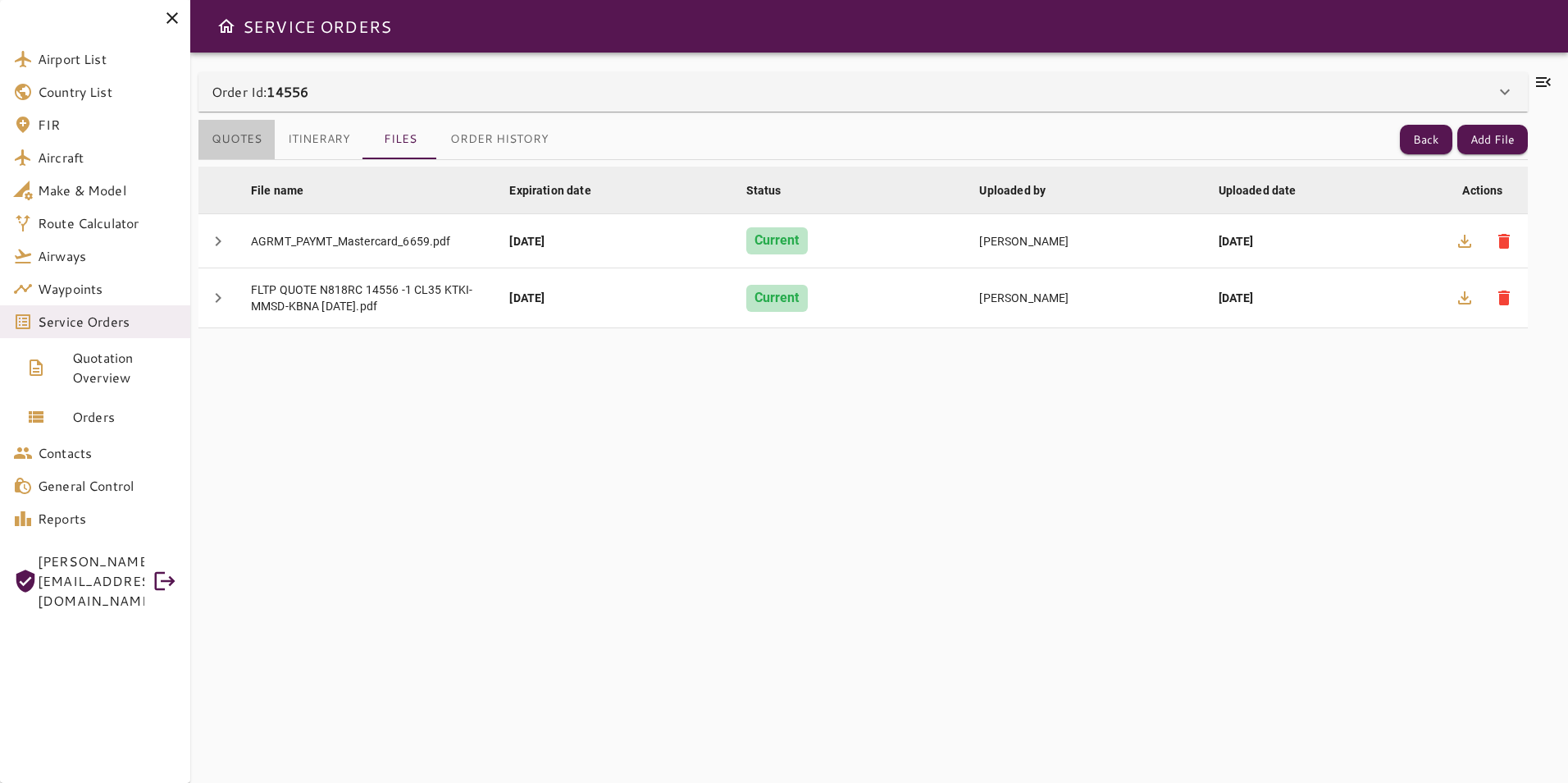
click at [261, 143] on button "Quotes" at bounding box center [236, 139] width 76 height 39
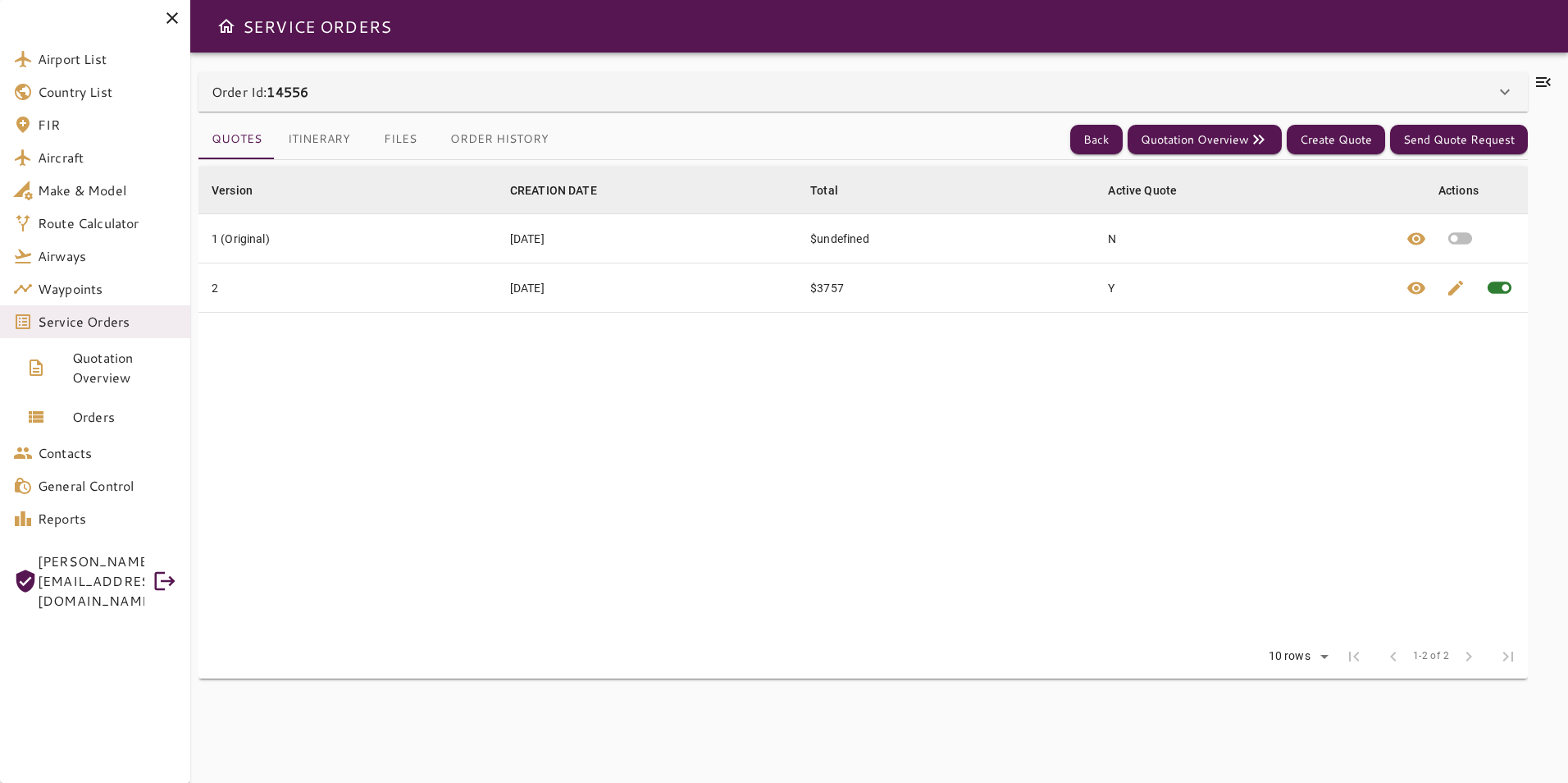
click at [145, 328] on span "Service Orders" at bounding box center [107, 322] width 139 height 20
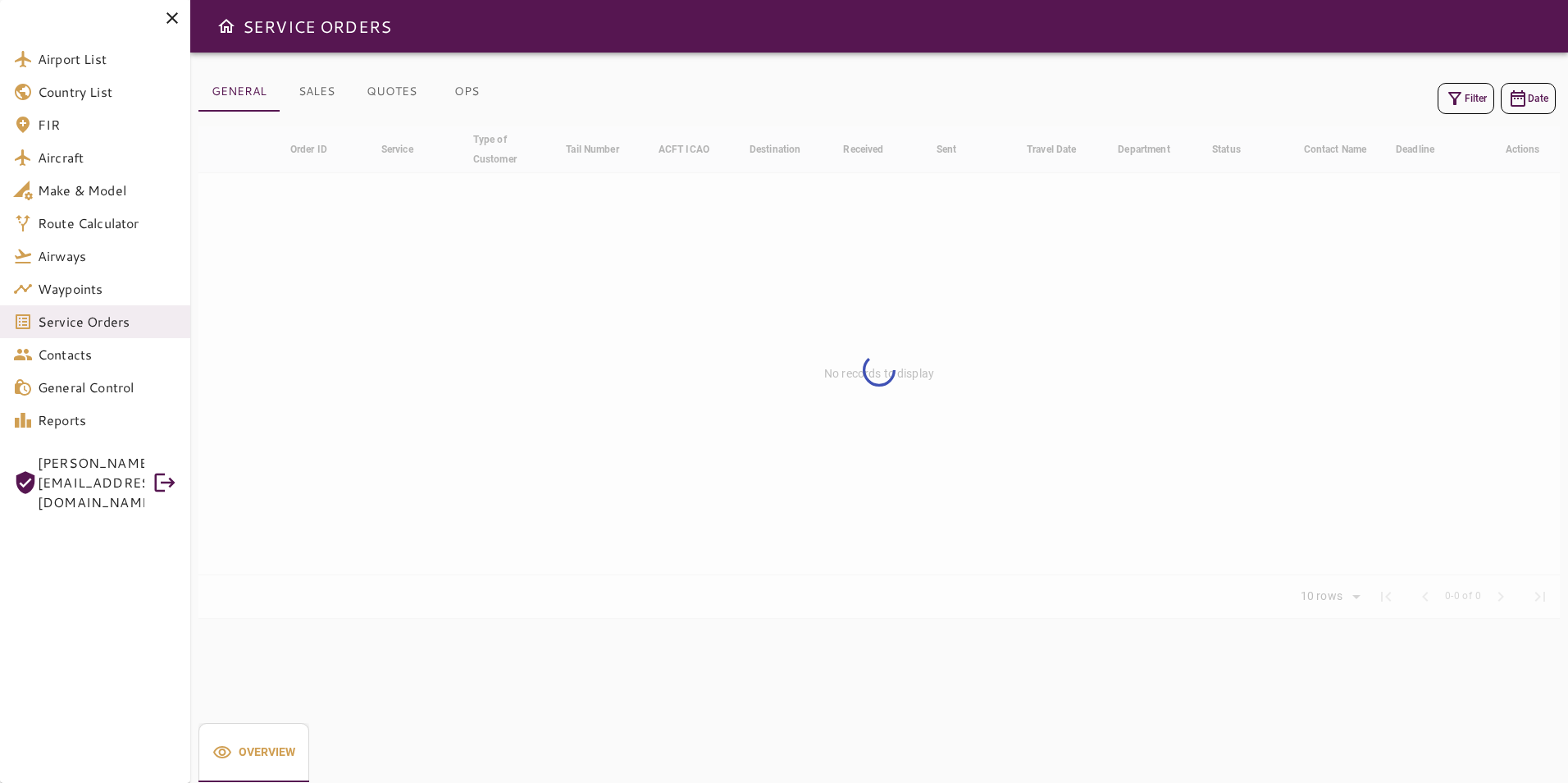
click at [1447, 96] on icon "button" at bounding box center [1456, 99] width 20 height 20
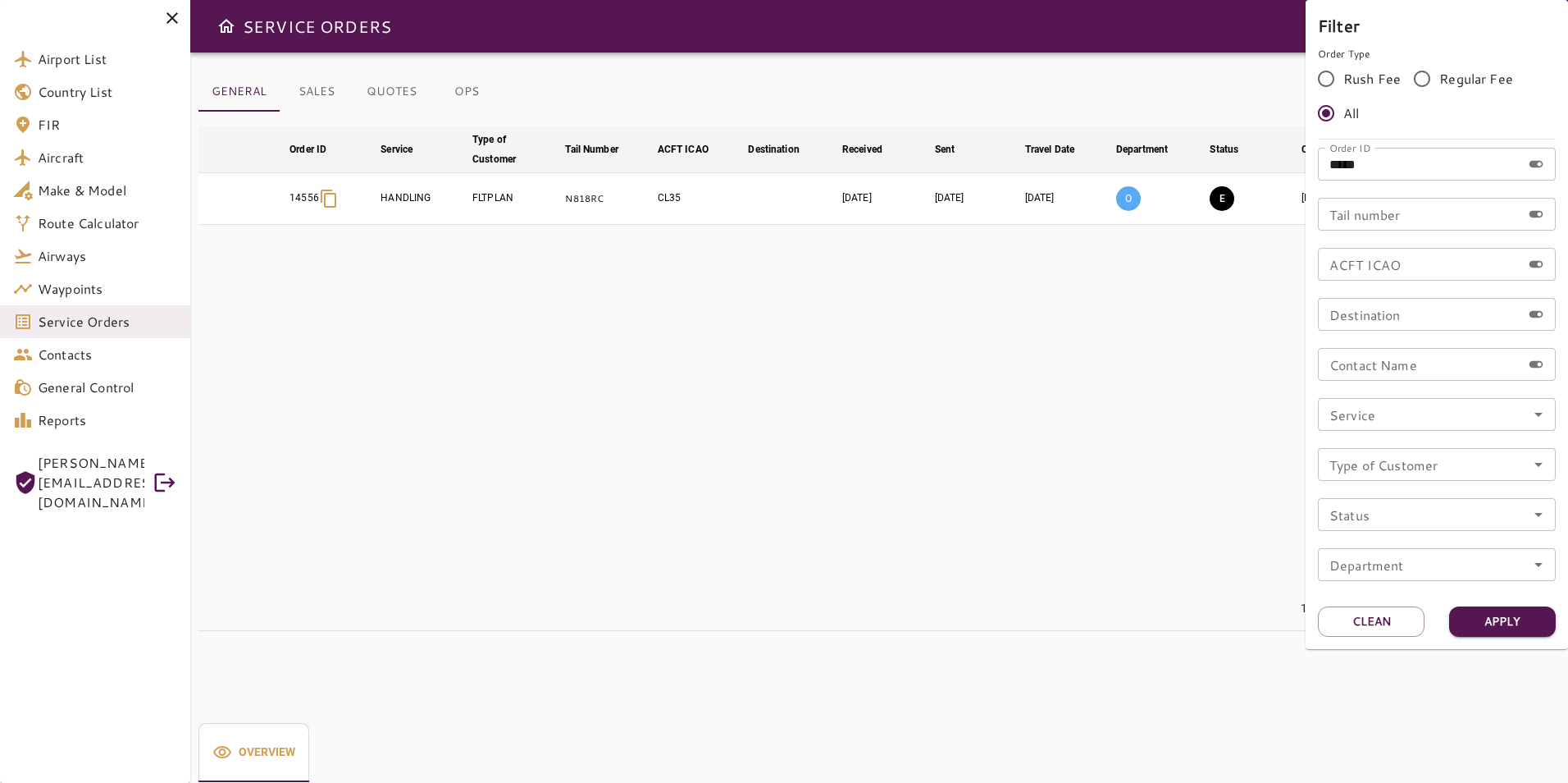
click at [1023, 424] on div at bounding box center [784, 392] width 1568 height 783
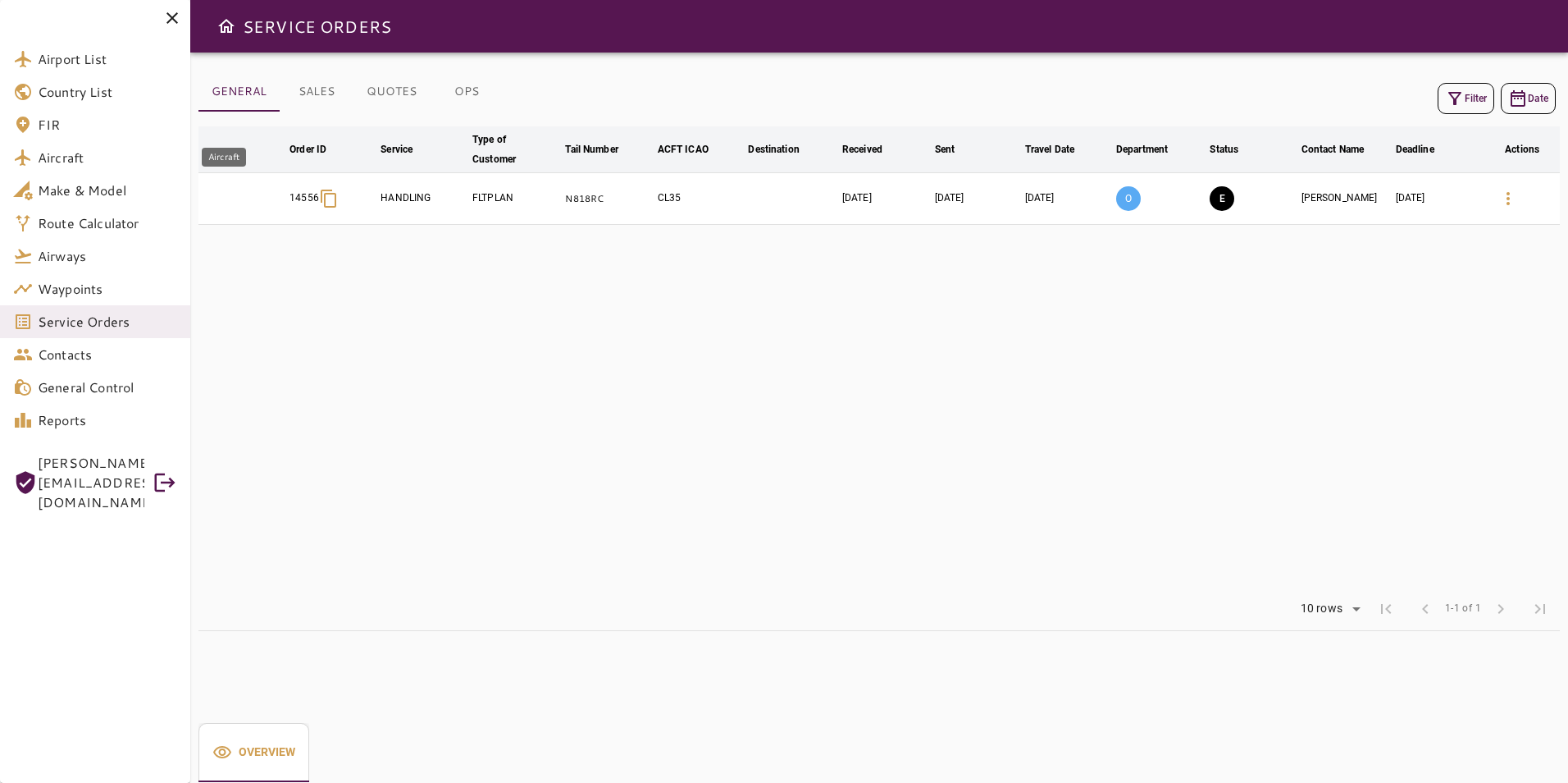
click at [100, 166] on span "Aircraft" at bounding box center [107, 157] width 139 height 20
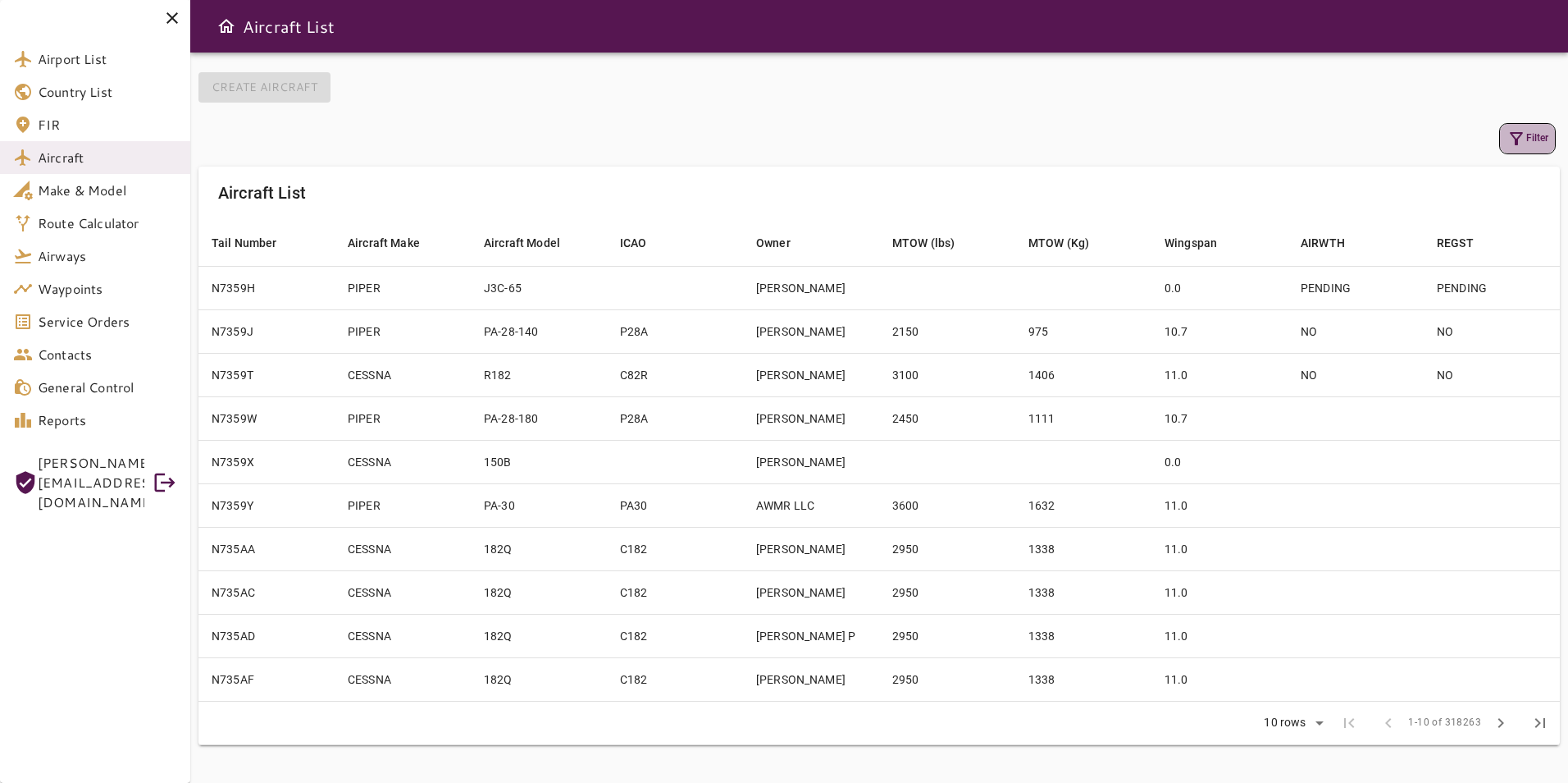
click at [1510, 138] on icon "button" at bounding box center [1517, 139] width 20 height 20
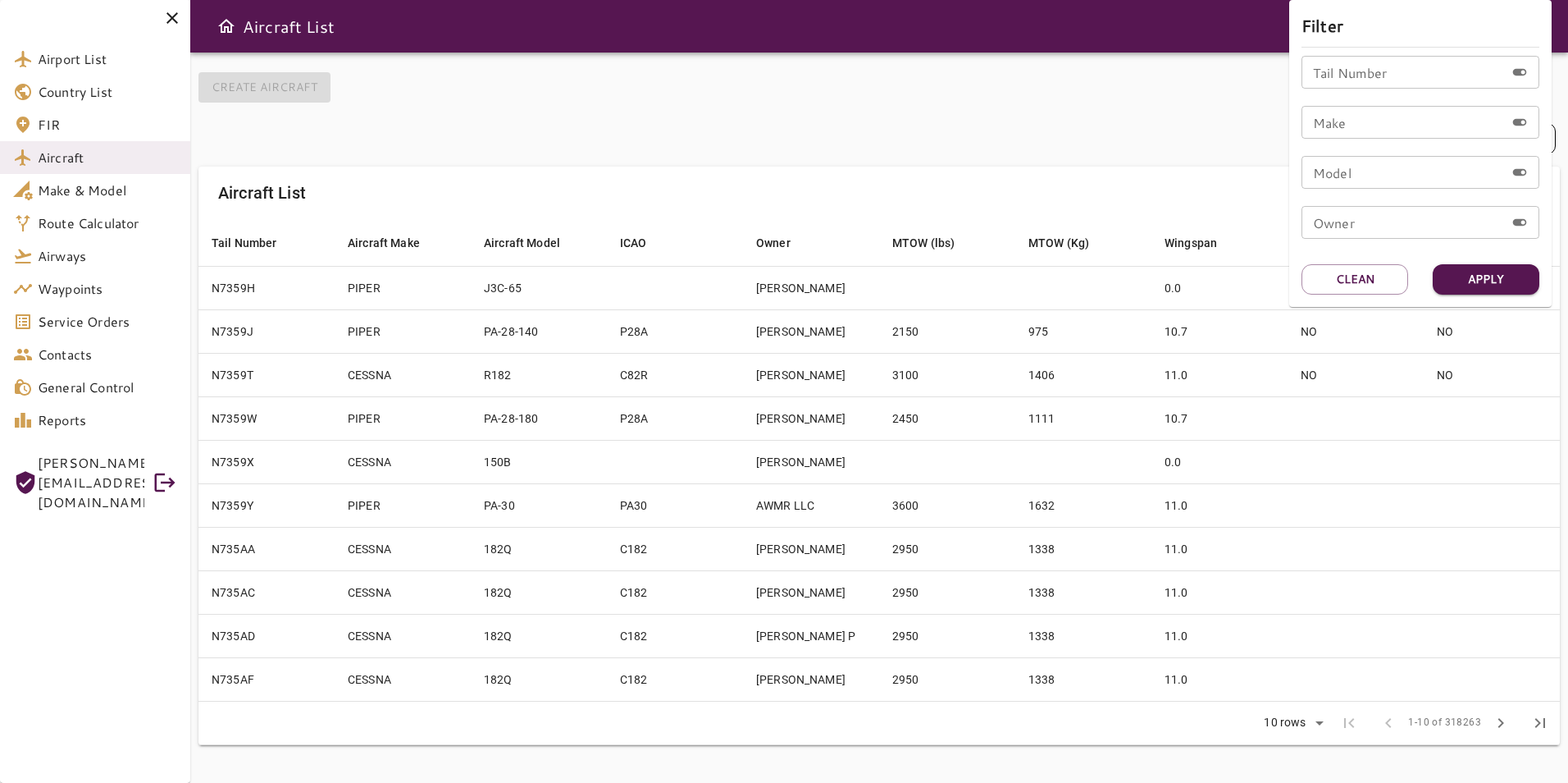
click at [1367, 69] on input "Tail Number" at bounding box center [1403, 72] width 203 height 33
type input "******"
click at [1474, 290] on button "Apply" at bounding box center [1486, 279] width 107 height 30
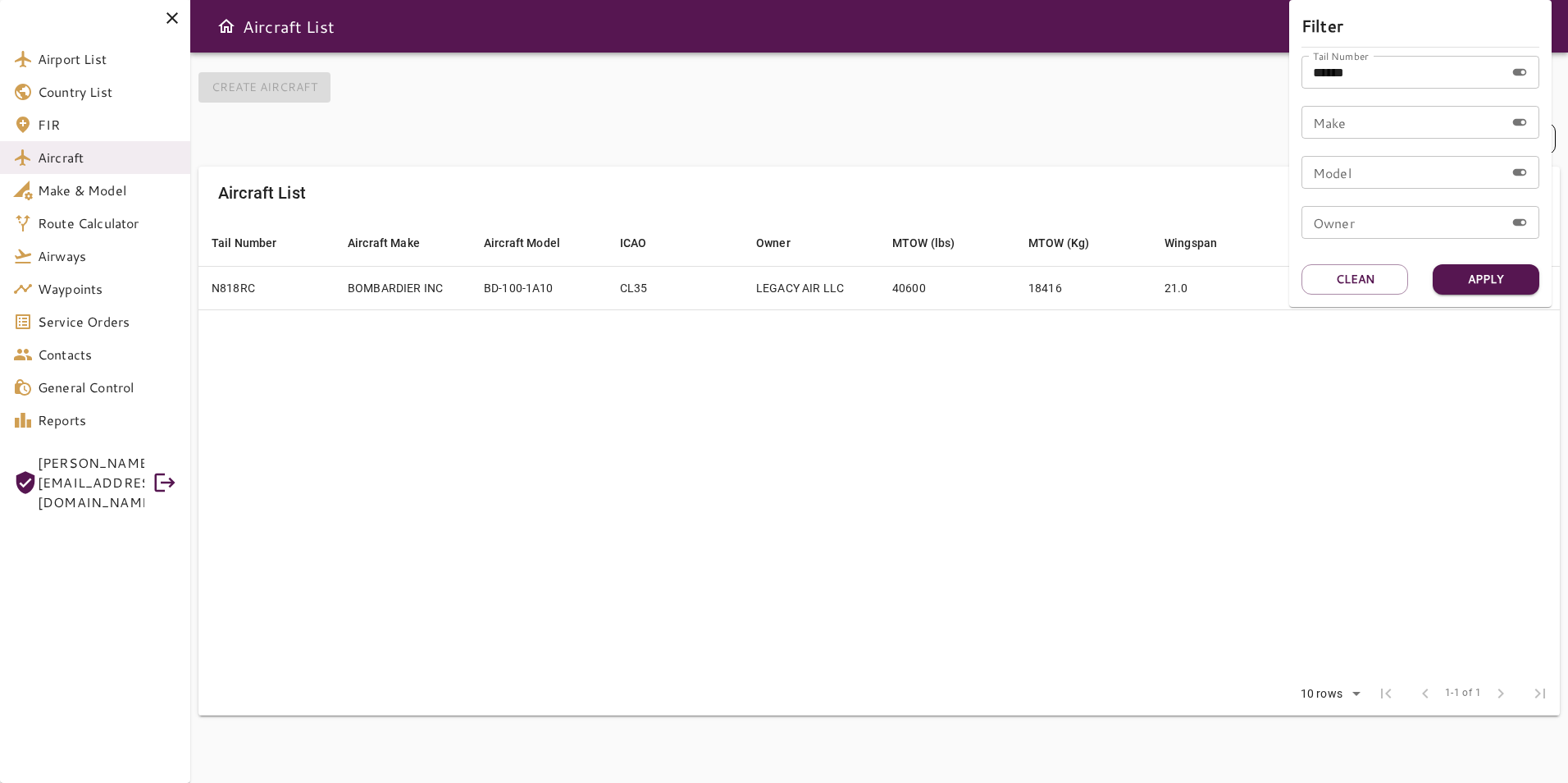
click at [944, 467] on div at bounding box center [784, 392] width 1568 height 783
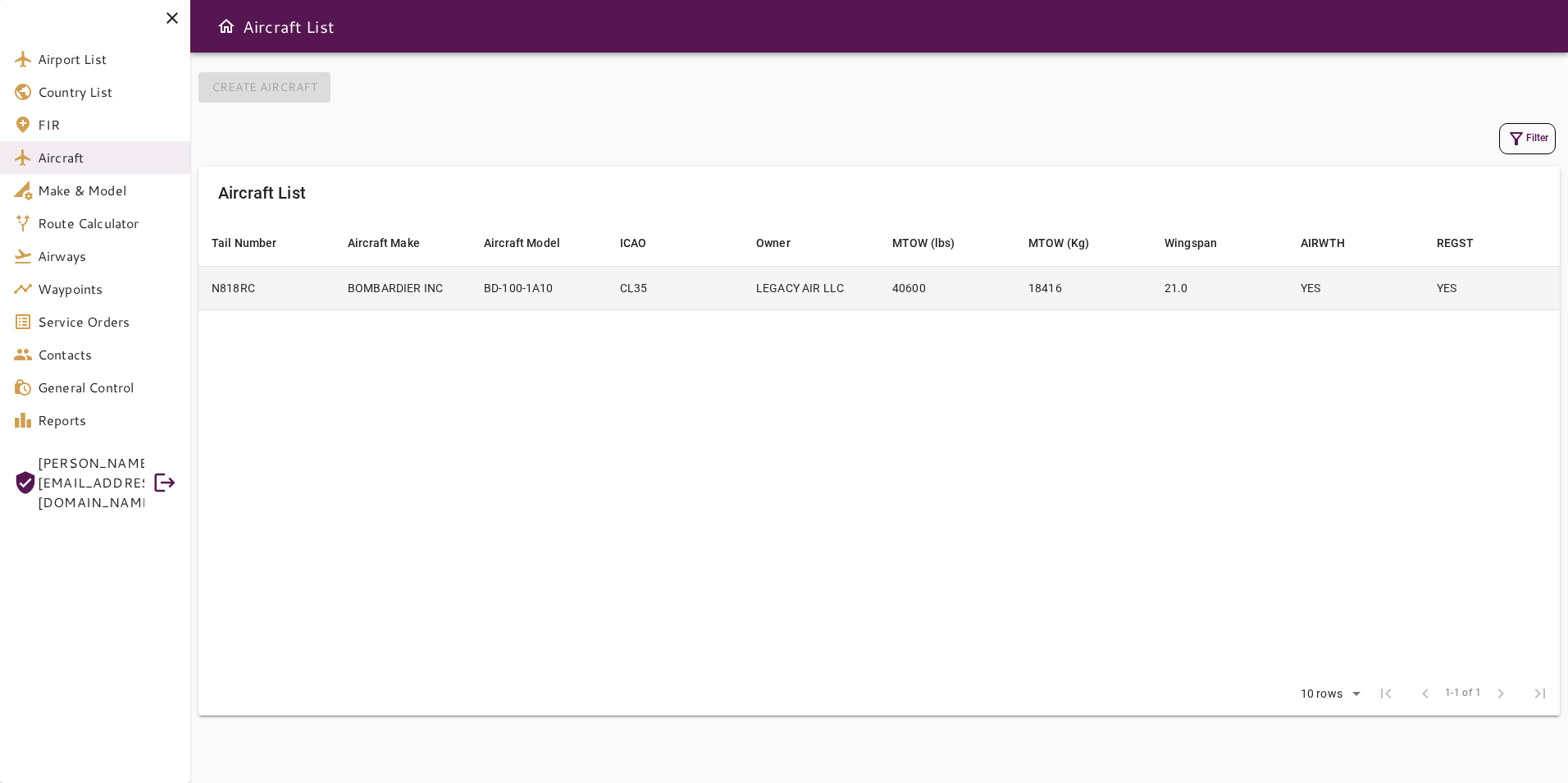
click at [955, 295] on td "40600" at bounding box center [947, 288] width 136 height 44
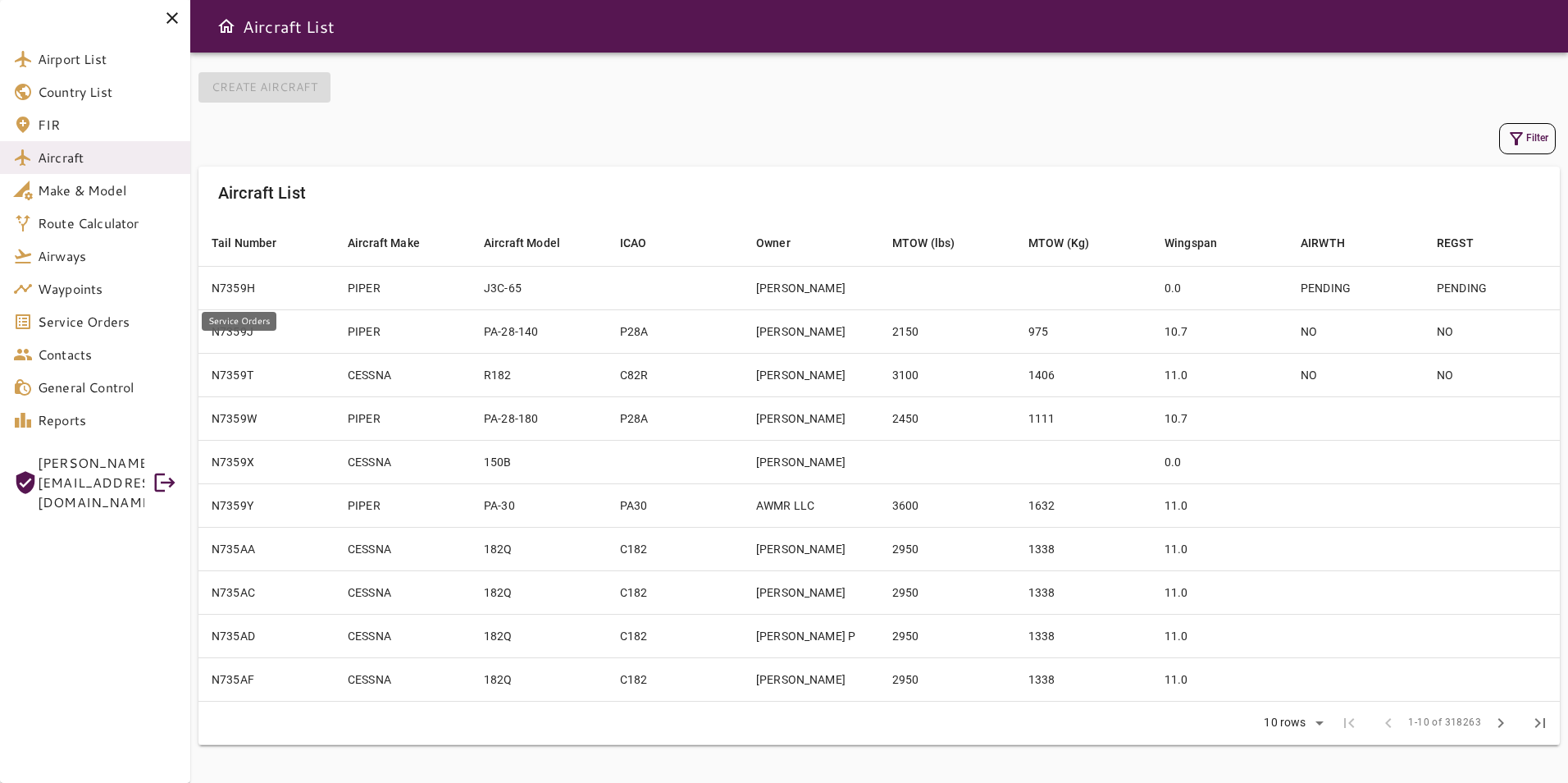
click at [100, 331] on link "Service Orders" at bounding box center [95, 322] width 190 height 33
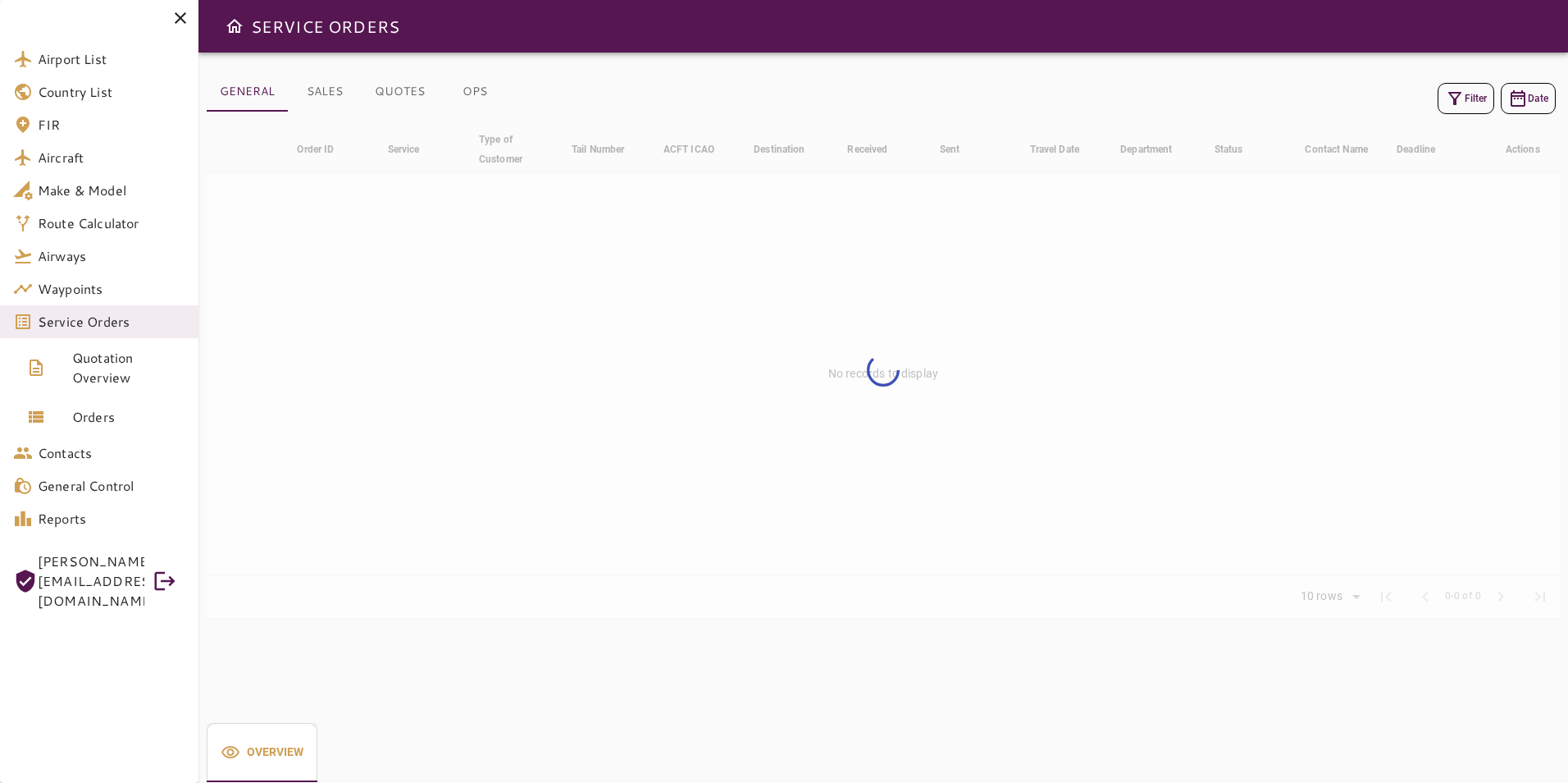
click at [1467, 100] on button "Filter" at bounding box center [1466, 99] width 57 height 31
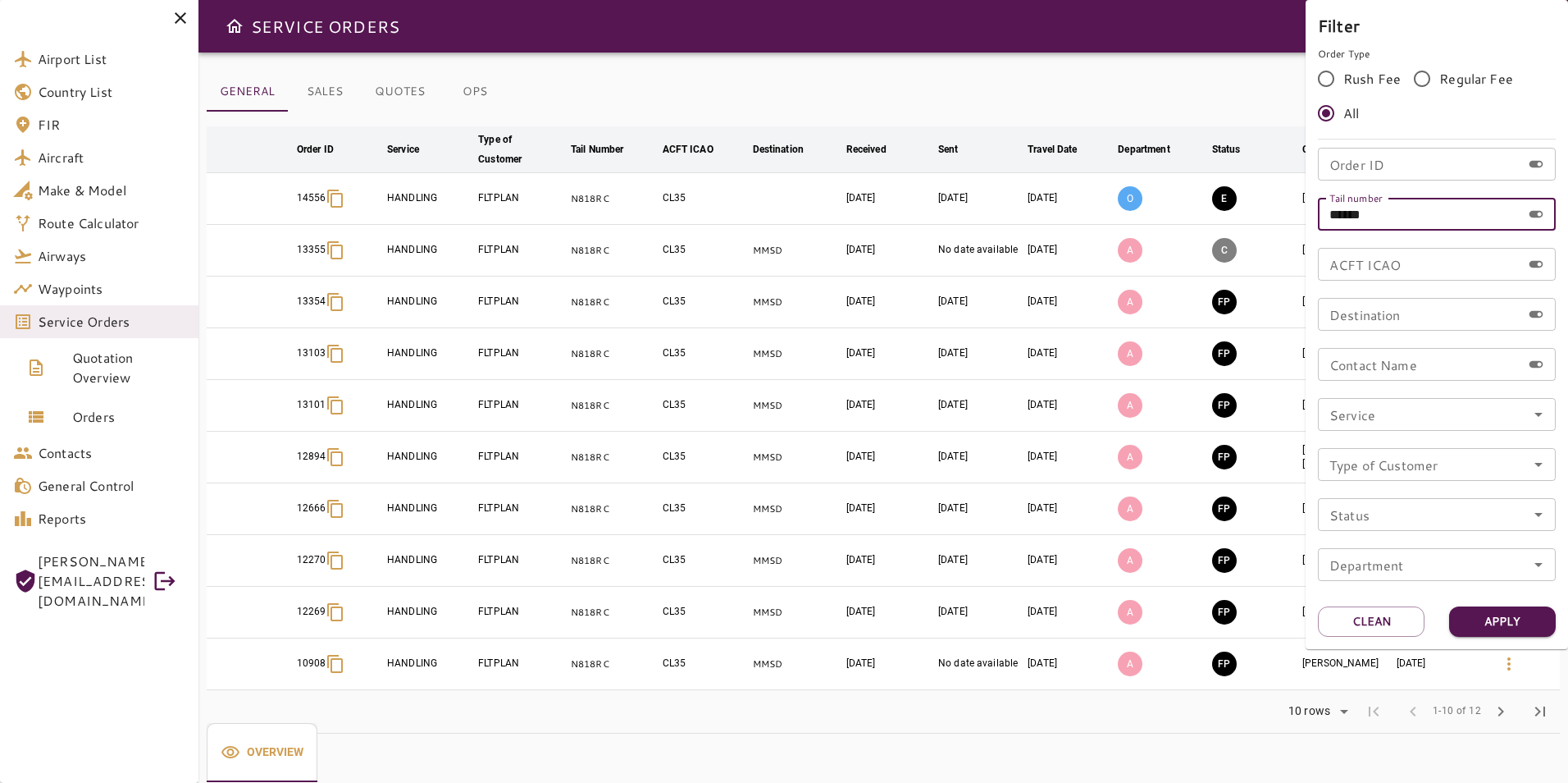
drag, startPoint x: 1385, startPoint y: 211, endPoint x: 1263, endPoint y: 214, distance: 122.0
click at [1263, 214] on div "Filter Order Type Rush Fee Regular Fee All Order ID Order ID Tail number ******…" at bounding box center [784, 392] width 1568 height 783
click at [1371, 169] on input "Order ID" at bounding box center [1420, 164] width 203 height 33
type input "*****"
click at [1505, 625] on button "Apply" at bounding box center [1502, 621] width 107 height 30
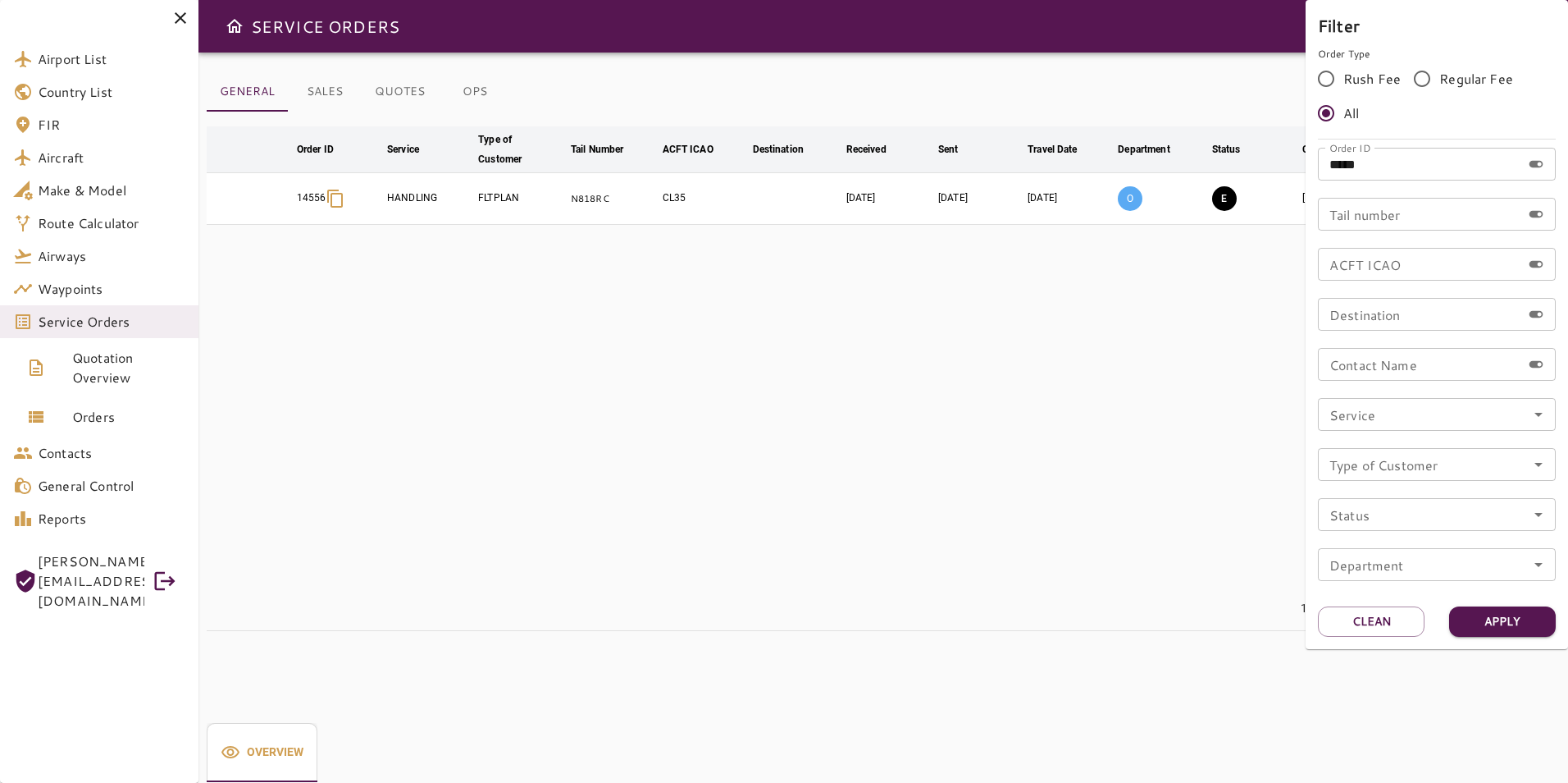
click at [1141, 552] on div at bounding box center [784, 392] width 1568 height 783
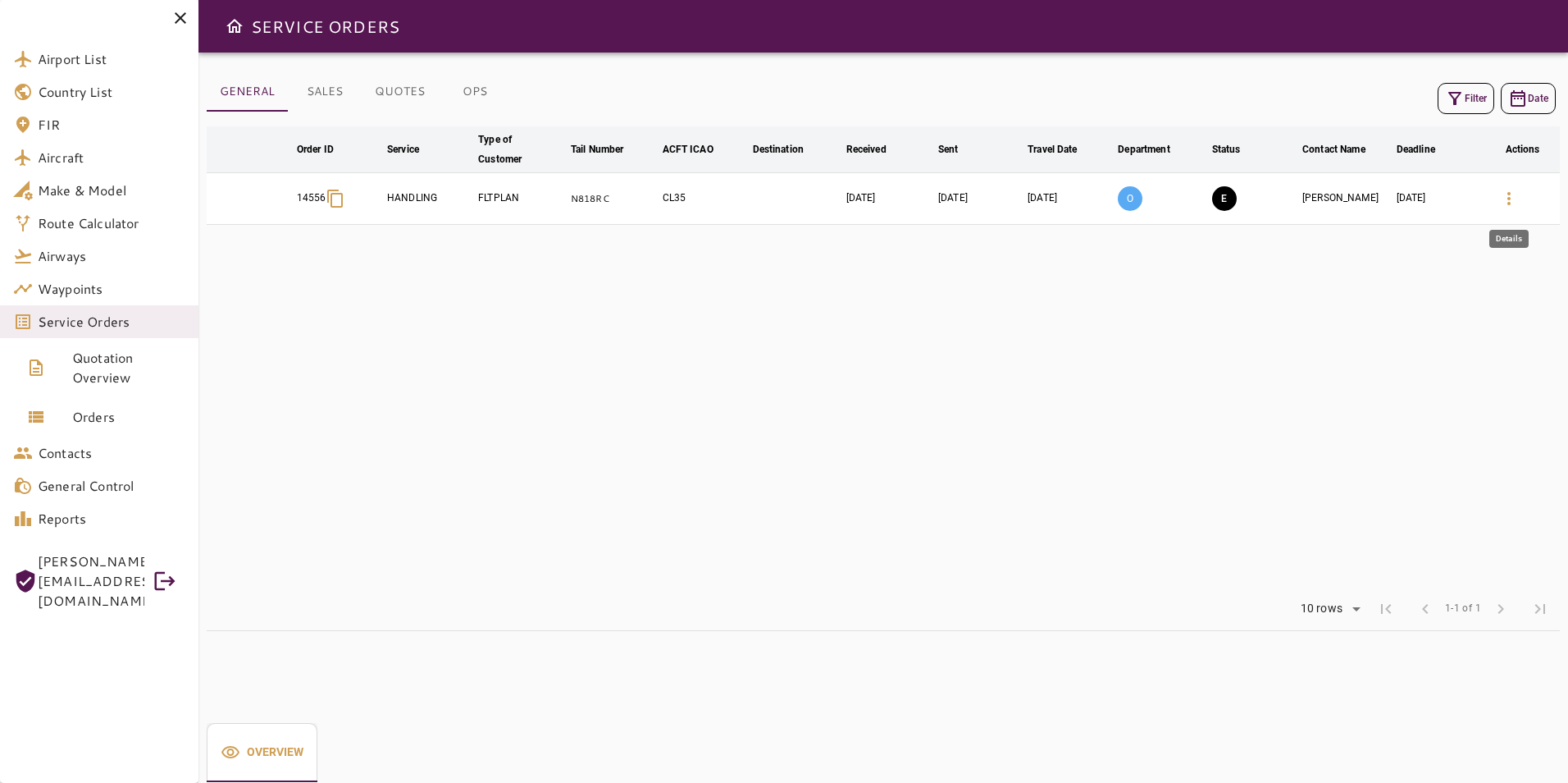
click at [1501, 197] on icon "button" at bounding box center [1509, 198] width 20 height 20
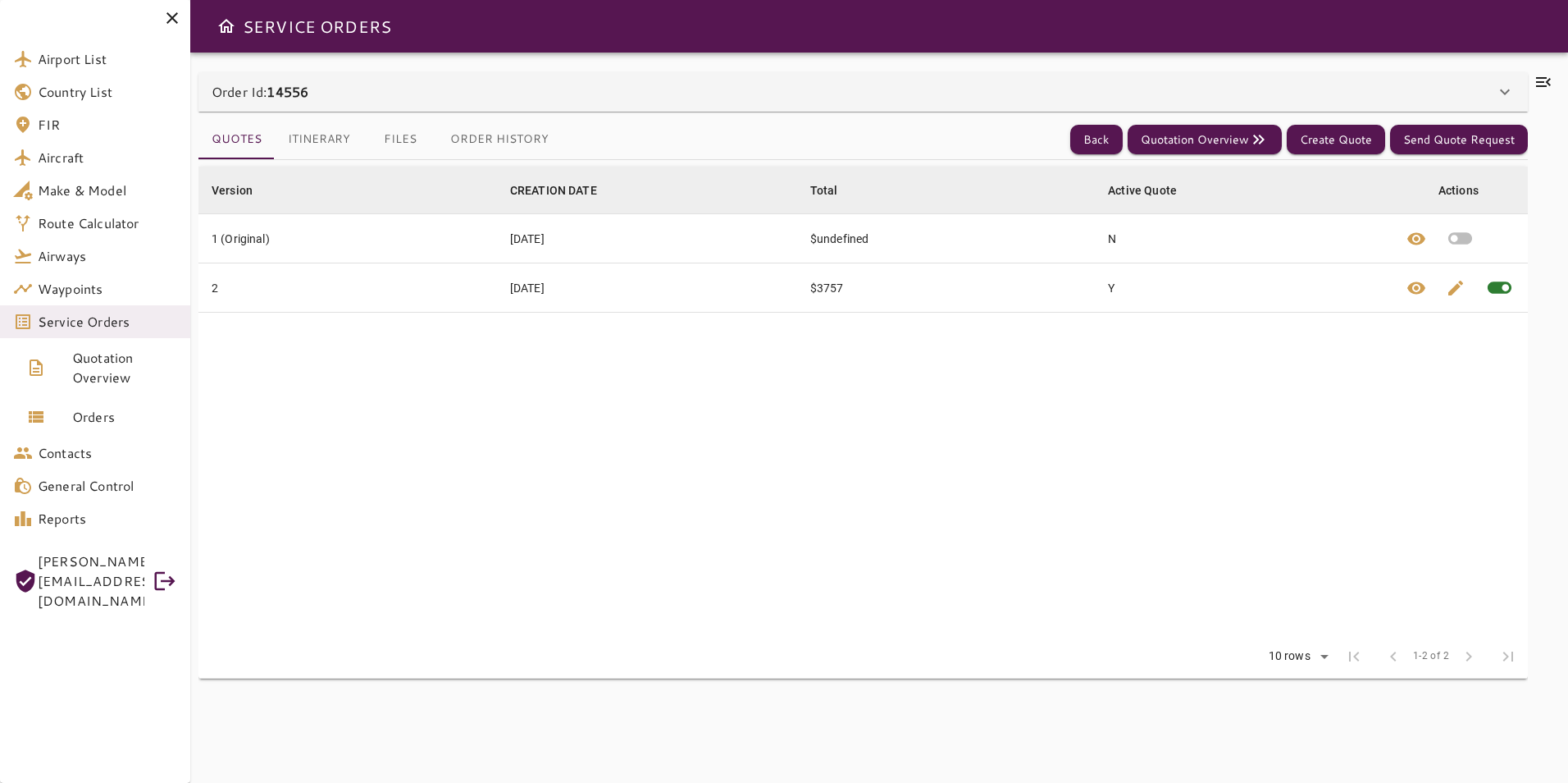
click at [1541, 77] on icon at bounding box center [1543, 81] width 15 height 10
